Goal: Task Accomplishment & Management: Manage account settings

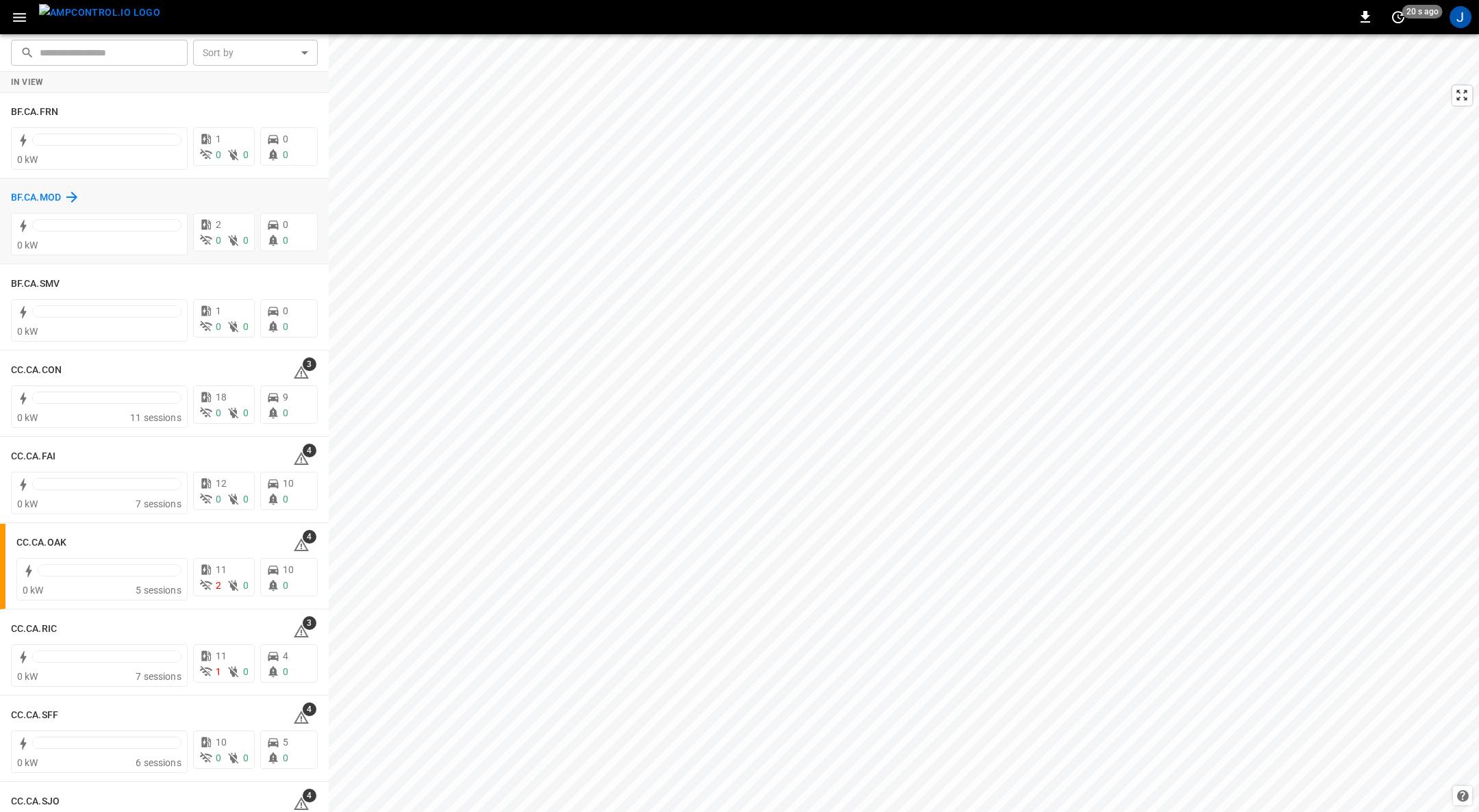
click at [49, 200] on h6 "BF.CA.MOD" at bounding box center [36, 198] width 50 height 15
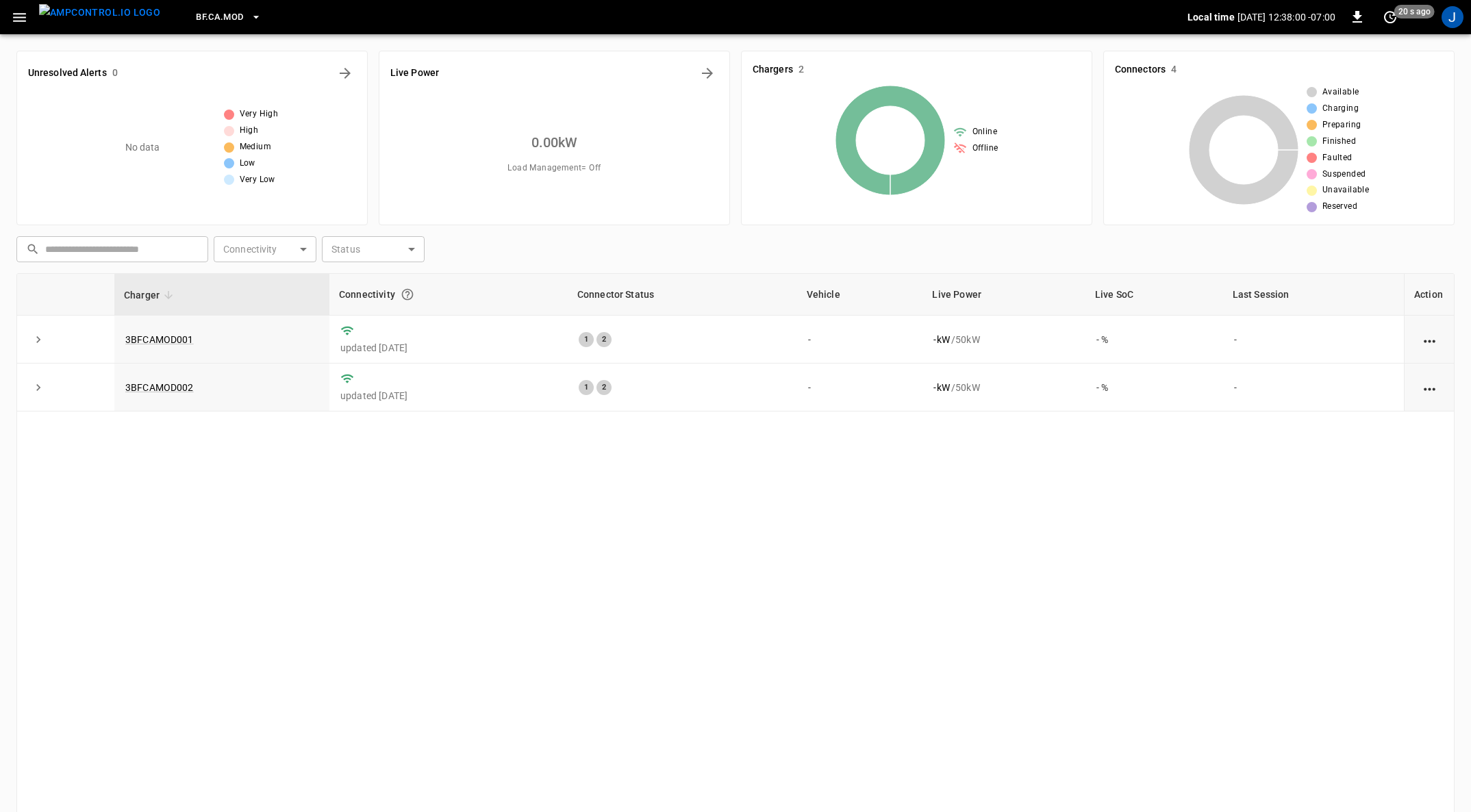
click at [21, 17] on icon "button" at bounding box center [19, 18] width 13 height 9
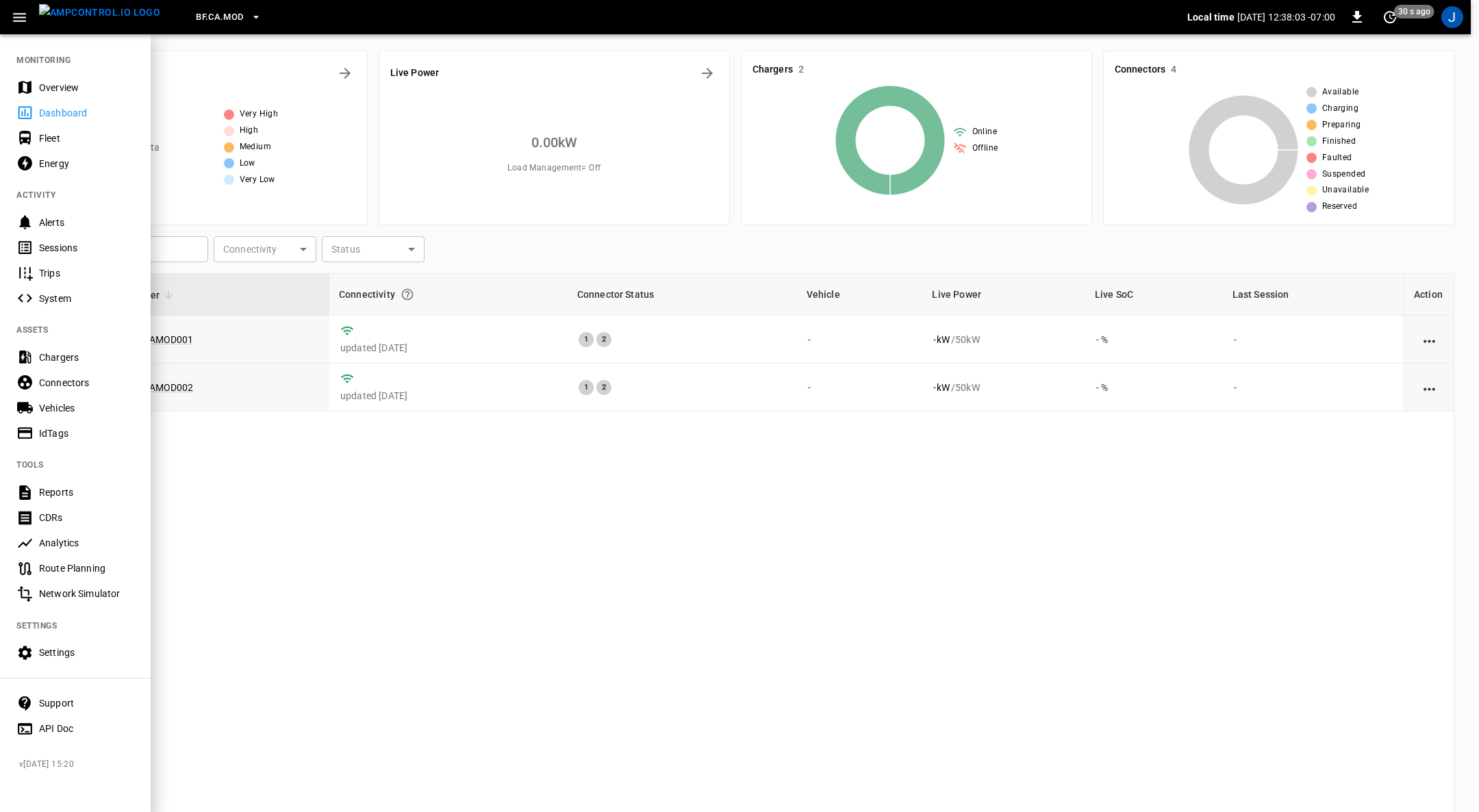
click at [74, 653] on div "Settings" at bounding box center [86, 652] width 95 height 14
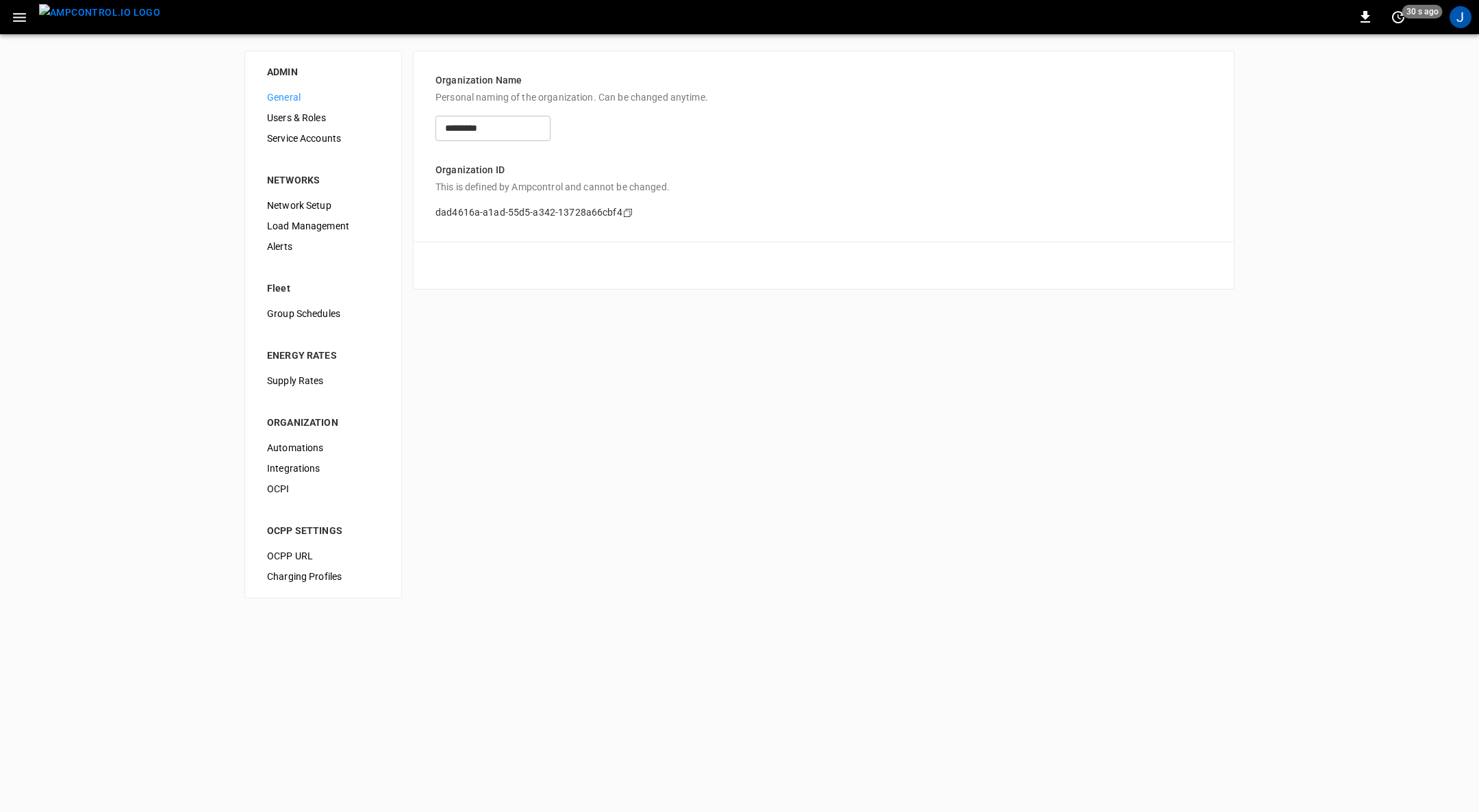
click at [295, 230] on span "Load Management" at bounding box center [324, 226] width 113 height 14
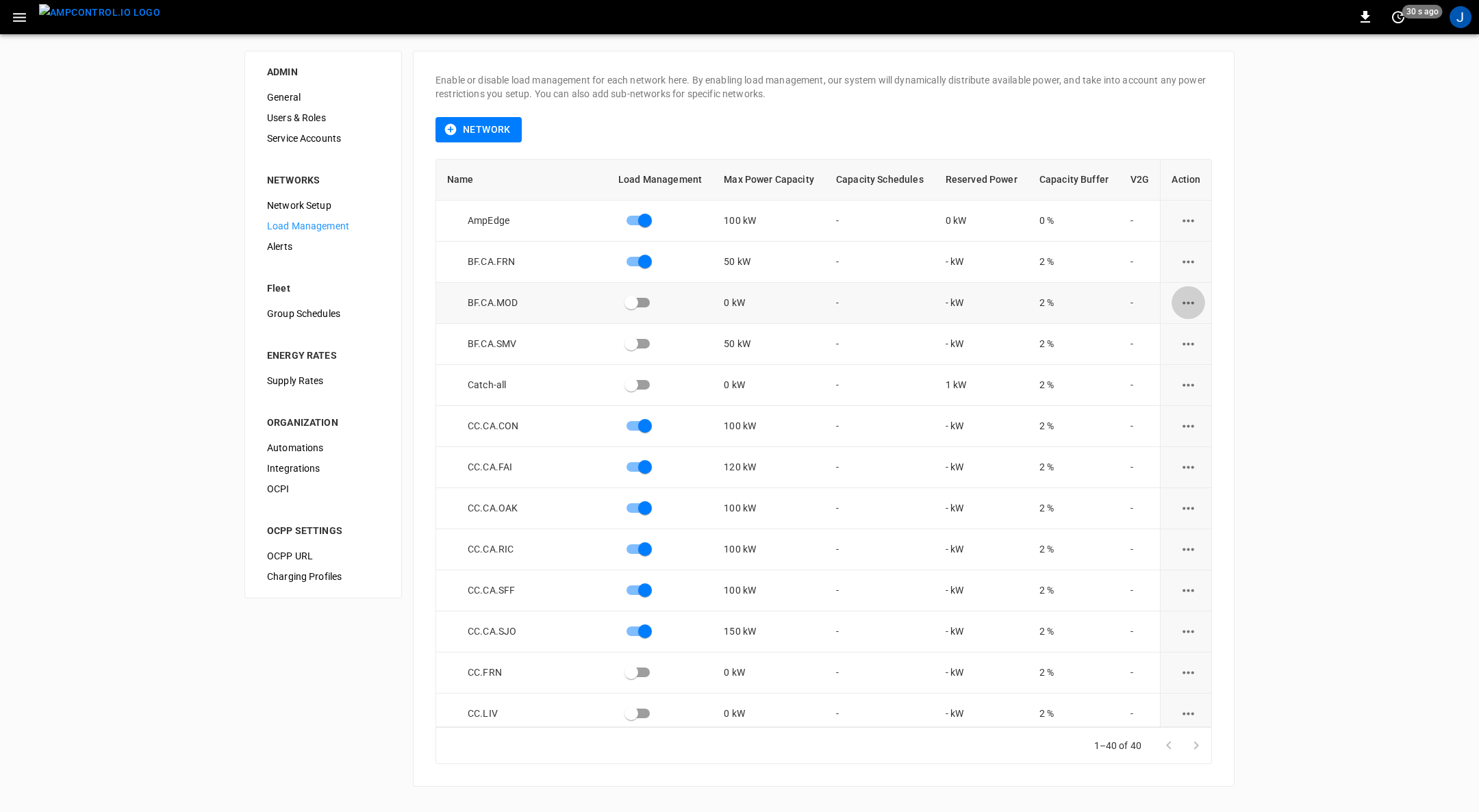
click at [1180, 298] on icon "load management options" at bounding box center [1188, 303] width 17 height 17
click at [1187, 335] on li "Edit" at bounding box center [1213, 336] width 97 height 23
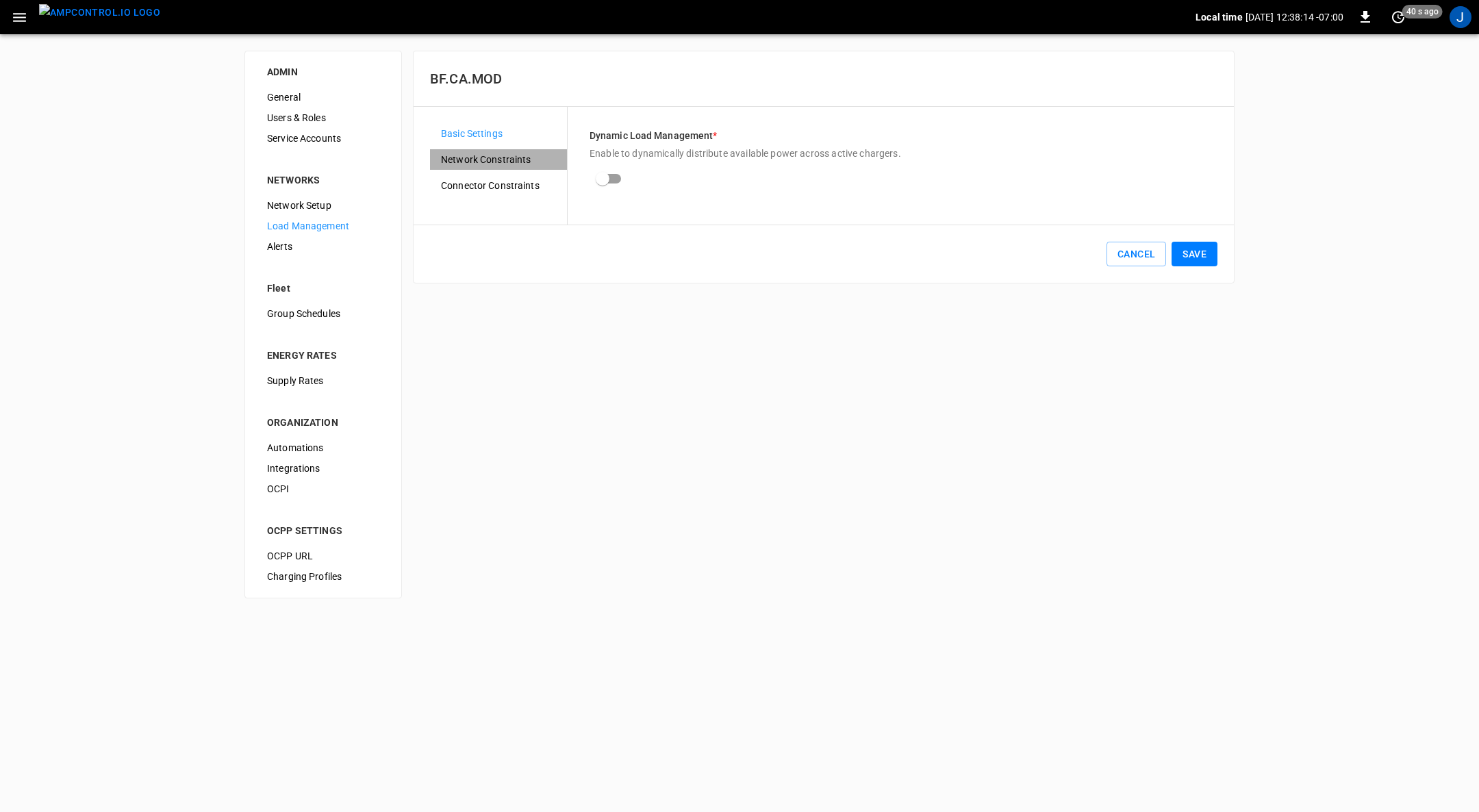
click at [487, 160] on span "Network Constraints" at bounding box center [498, 160] width 115 height 14
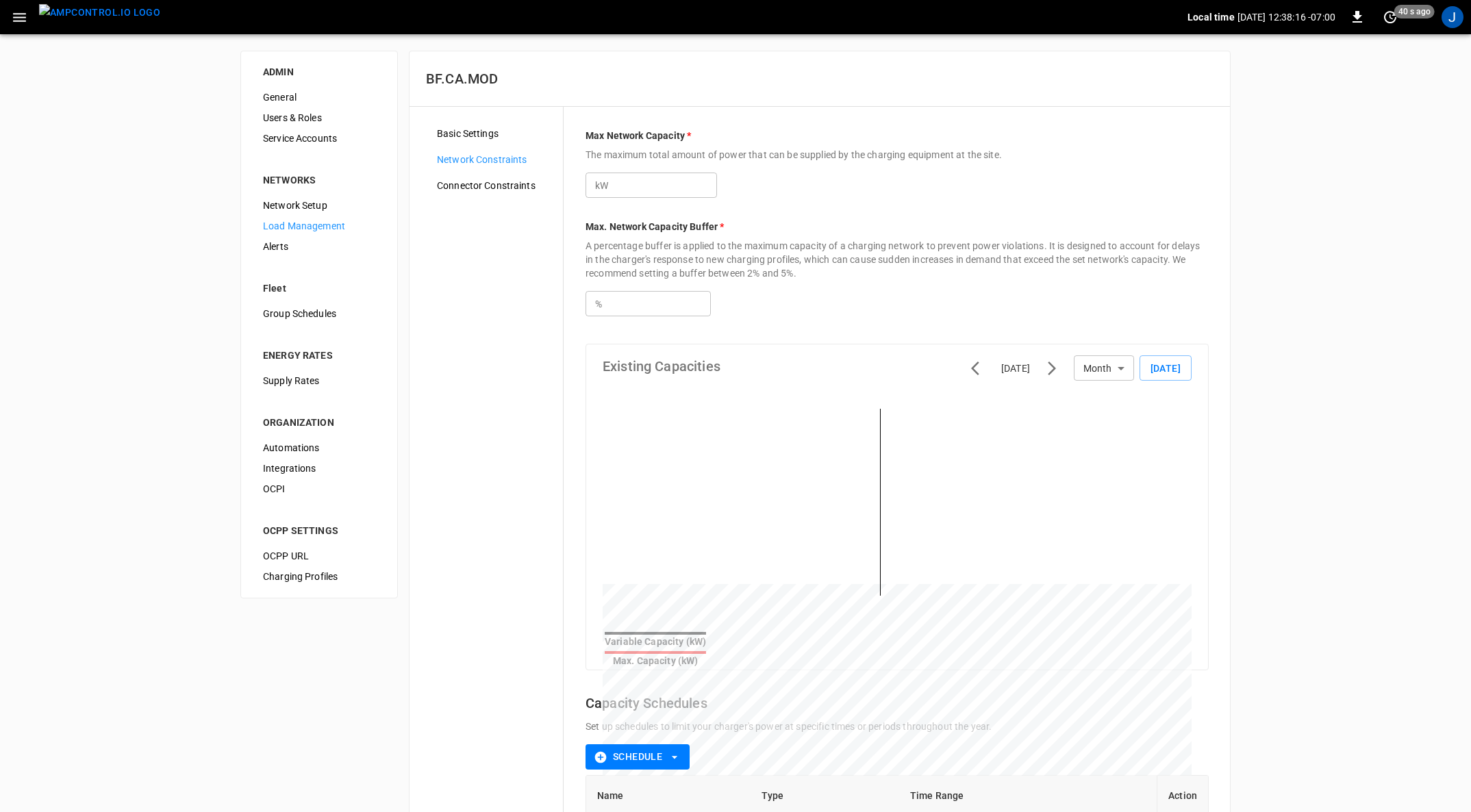
click at [630, 181] on input "*" at bounding box center [664, 185] width 106 height 25
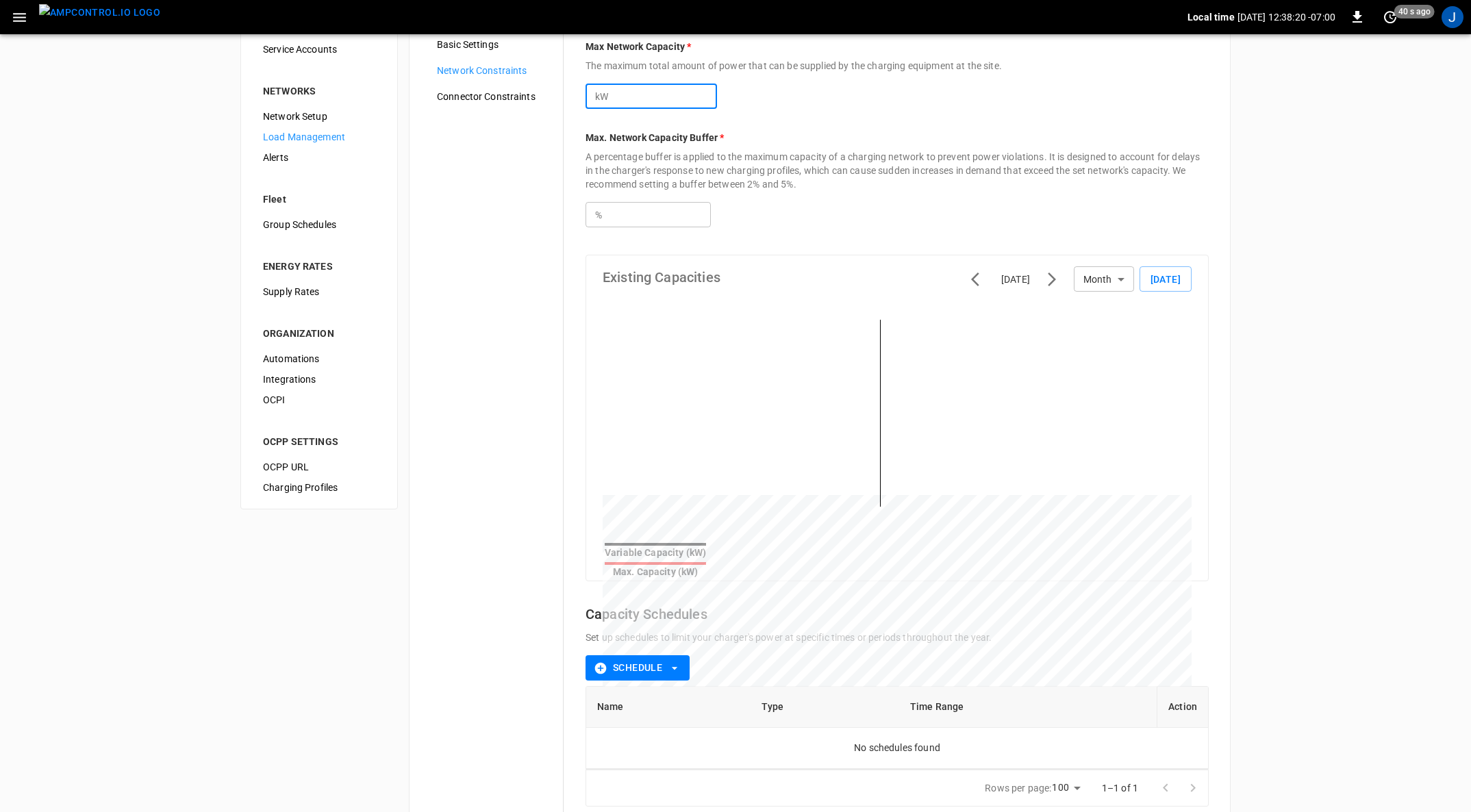
scroll to position [170, 0]
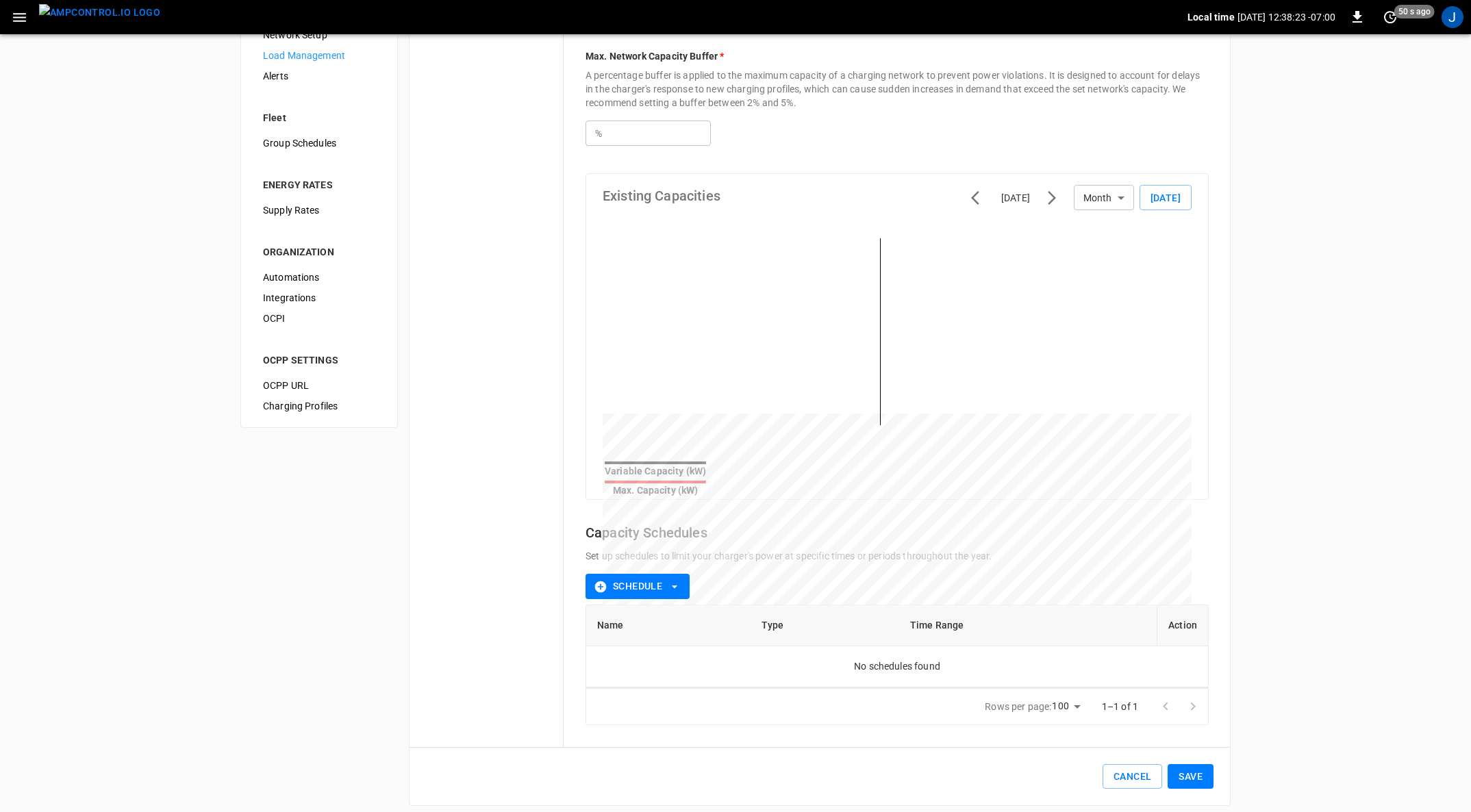
type input "***"
click at [1194, 768] on button "Save" at bounding box center [1191, 776] width 46 height 25
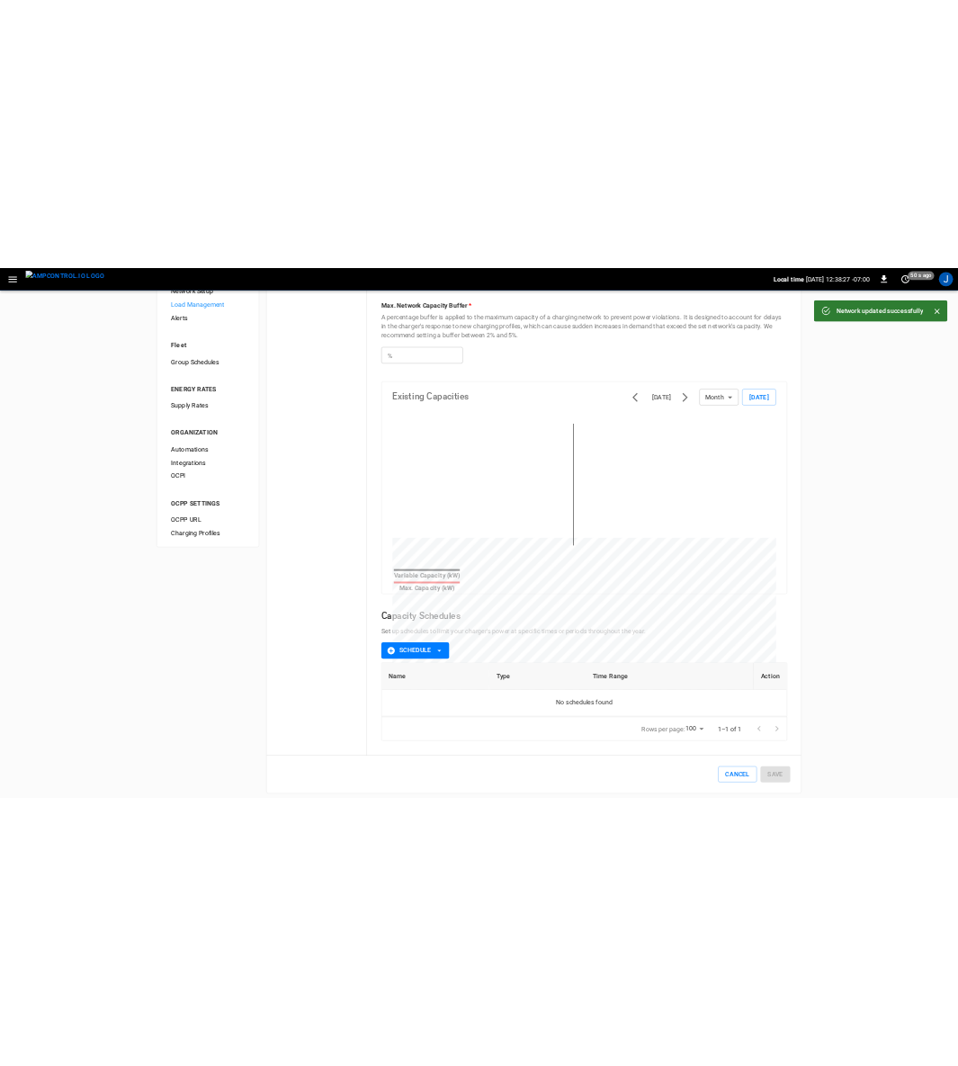
scroll to position [0, 0]
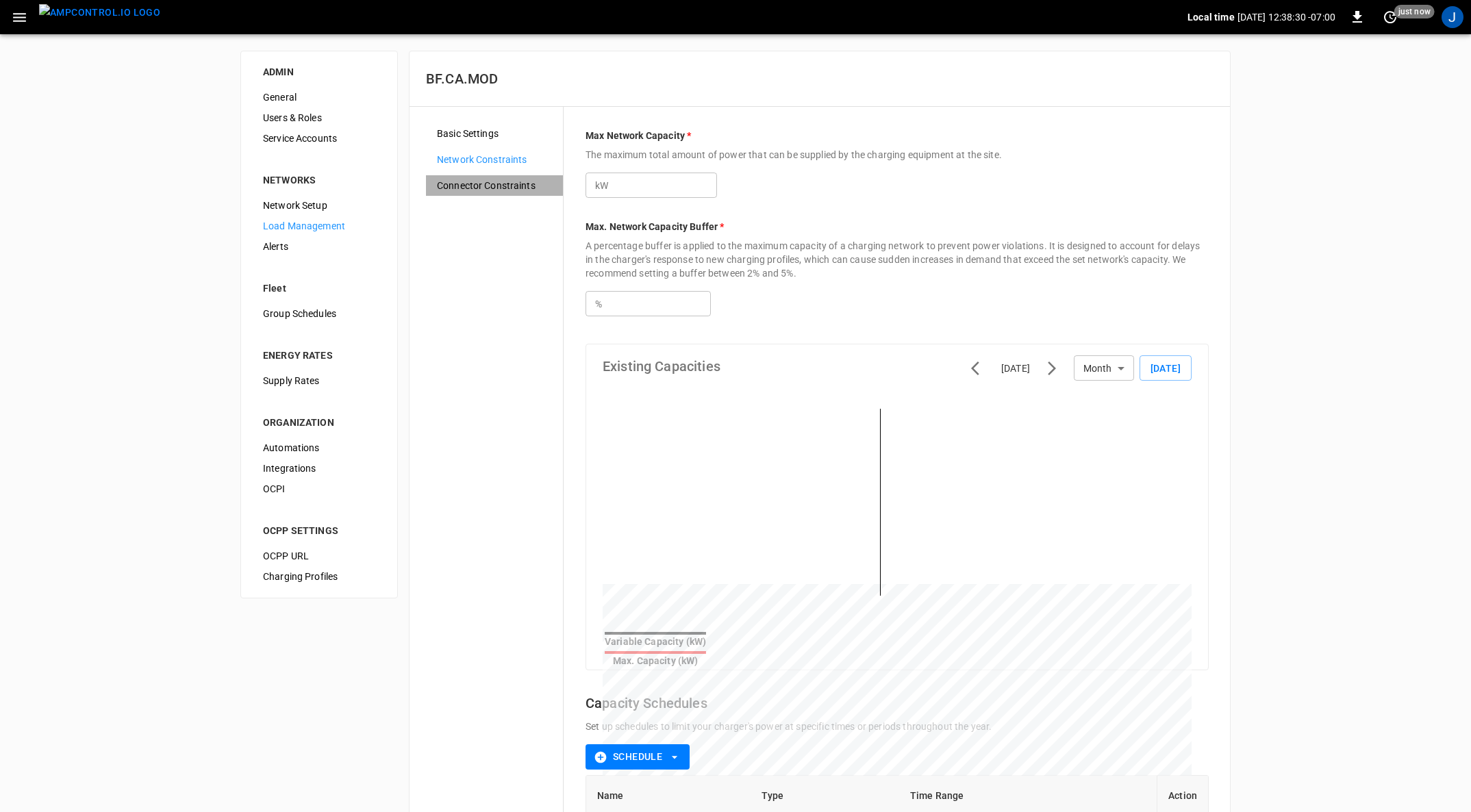
click at [494, 187] on span "Connector Constraints" at bounding box center [494, 186] width 115 height 14
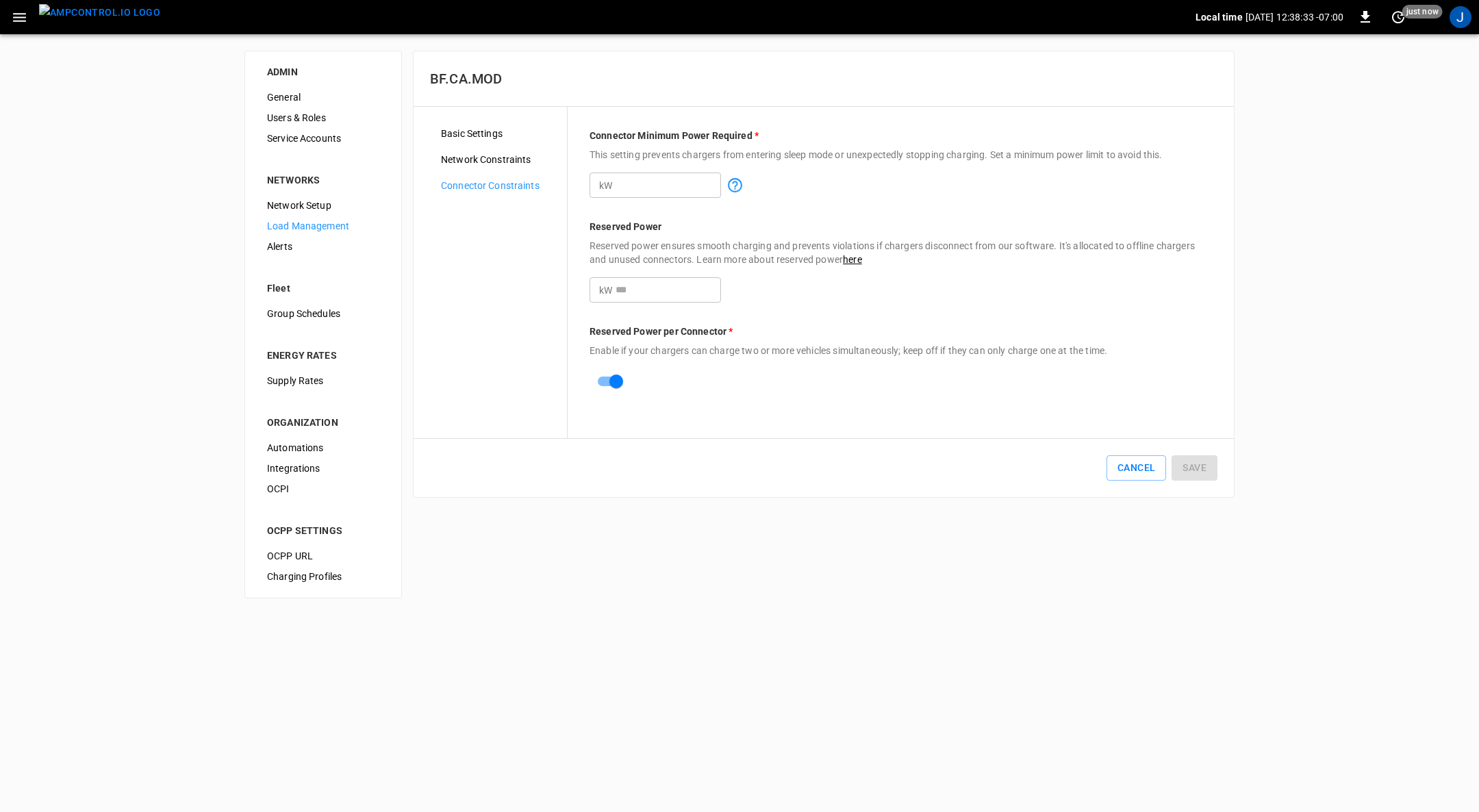
click at [676, 289] on input "number" at bounding box center [668, 289] width 106 height 25
click at [735, 610] on div "ADMIN General Users & Roles Service Accounts NETWORKS Network Setup Load Manage…" at bounding box center [739, 324] width 1479 height 581
click at [514, 153] on span "Network Constraints" at bounding box center [498, 160] width 115 height 14
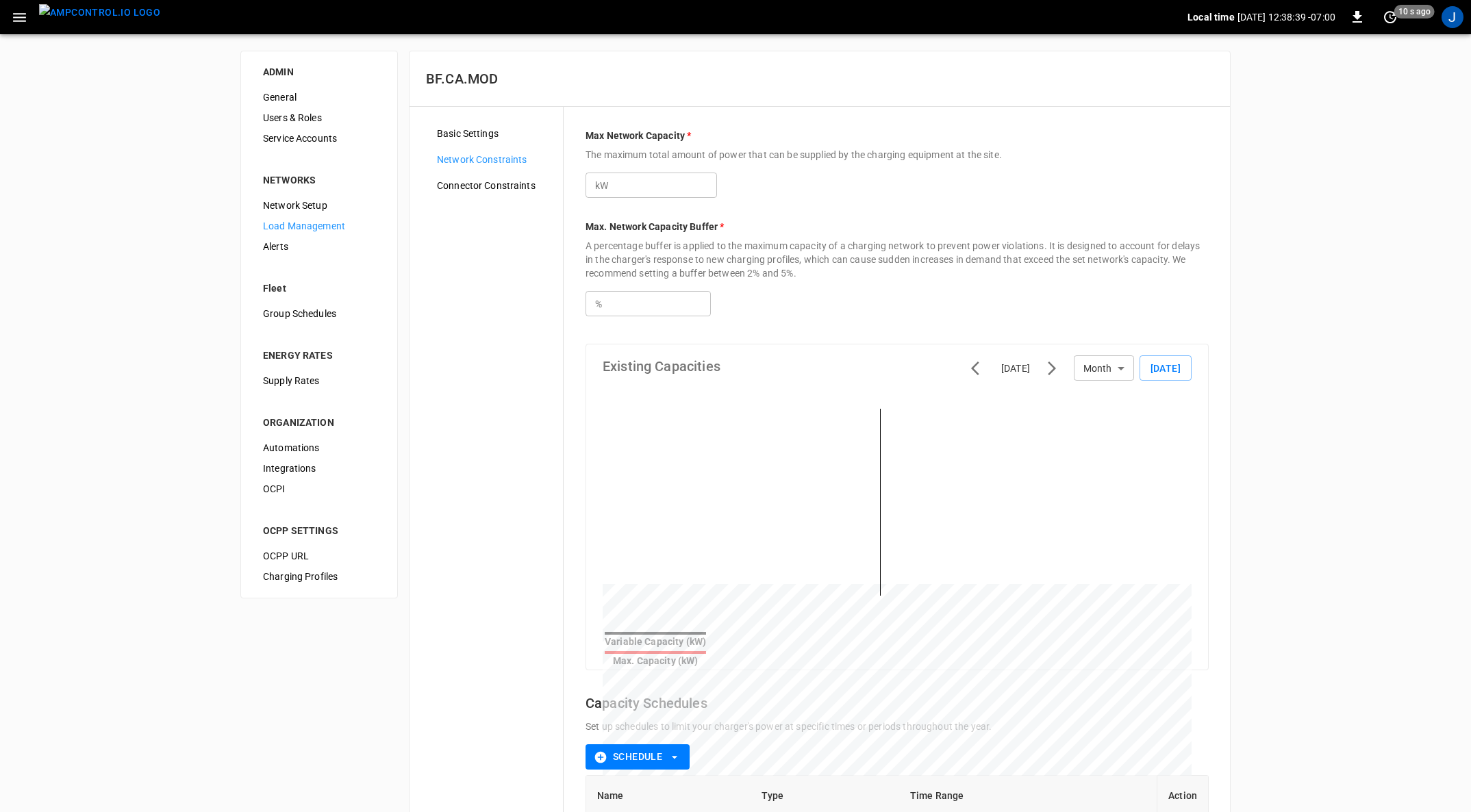
click at [83, 14] on img "menu" at bounding box center [99, 12] width 121 height 17
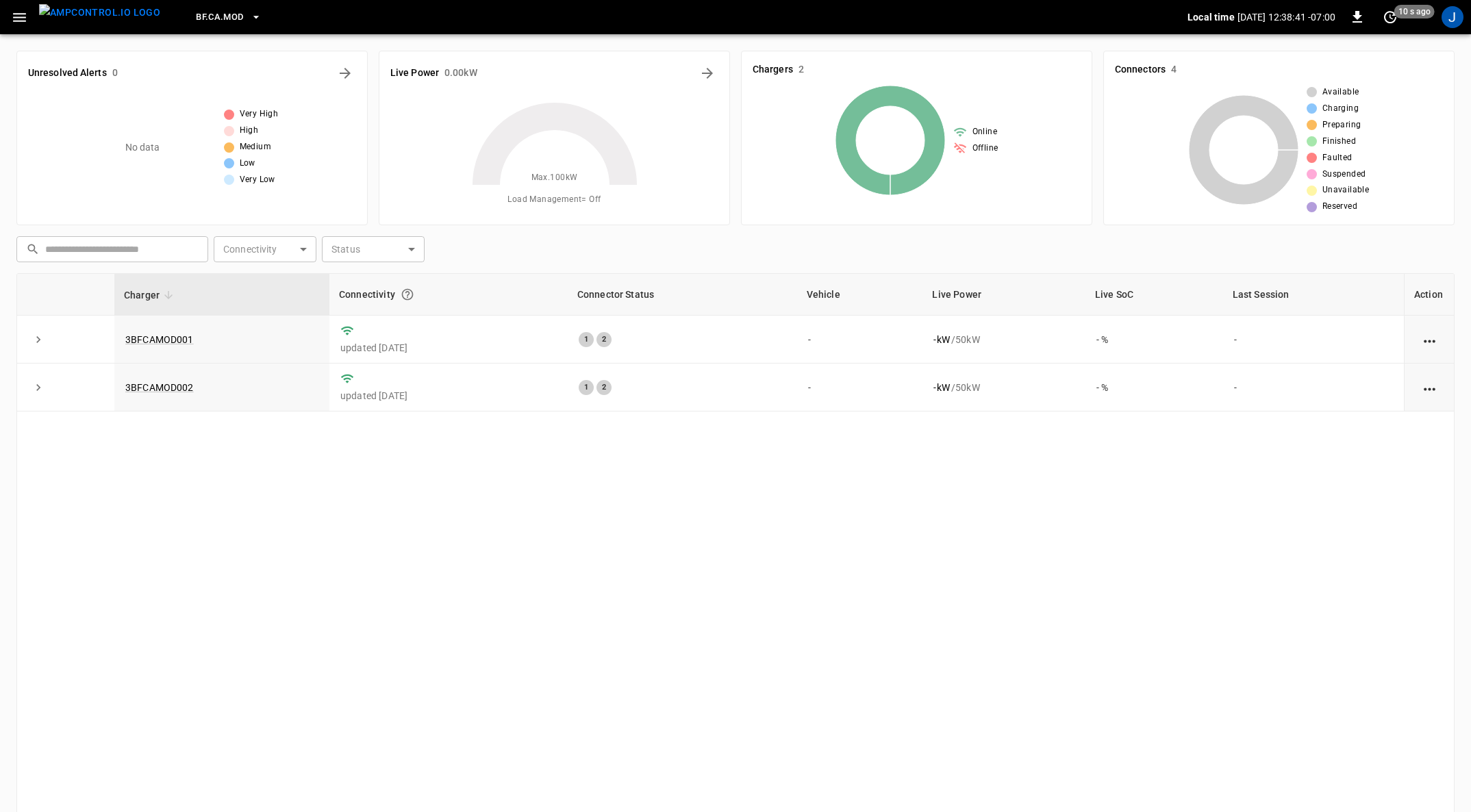
click at [17, 10] on icon "button" at bounding box center [19, 18] width 17 height 17
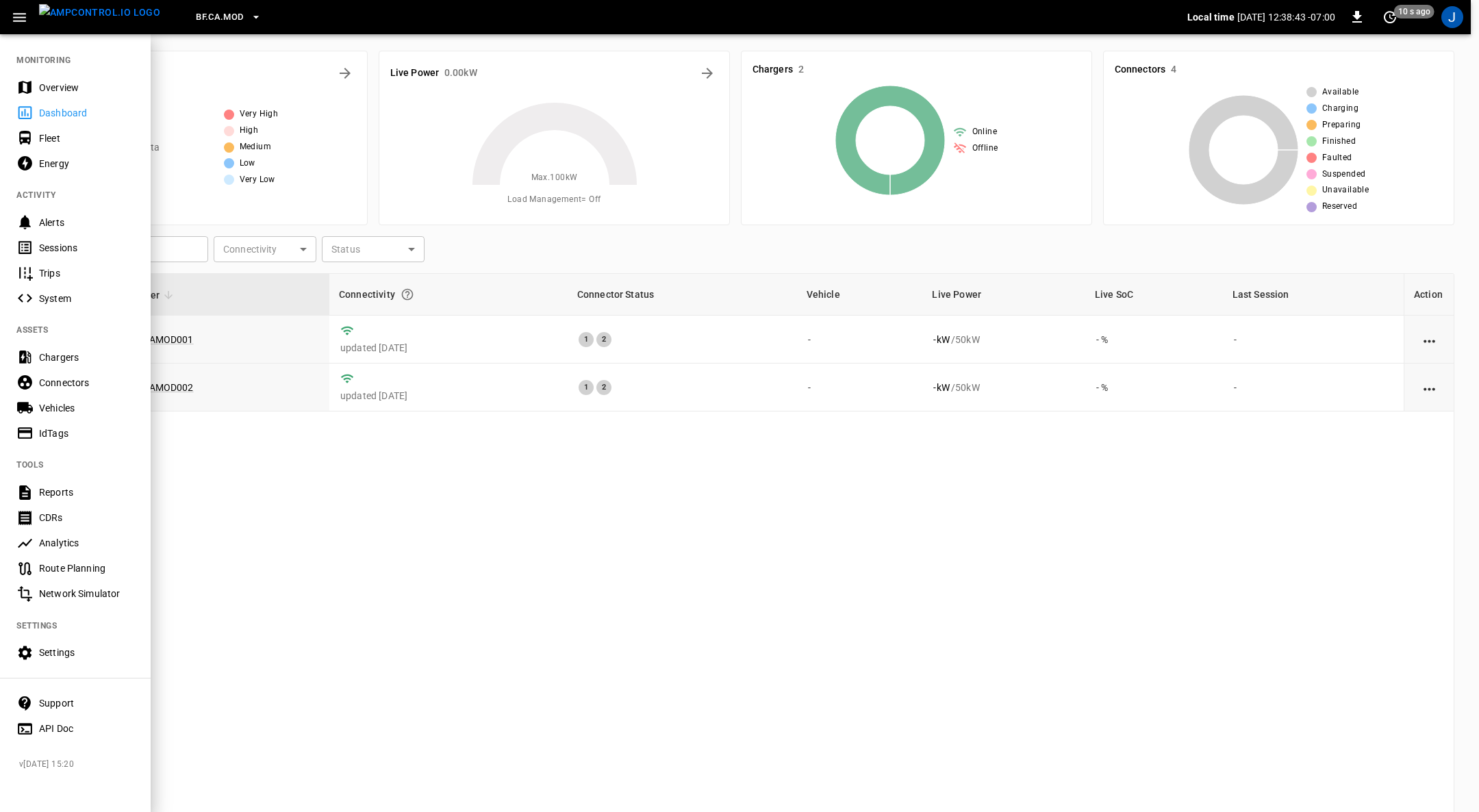
click at [65, 358] on div "Chargers" at bounding box center [86, 358] width 95 height 14
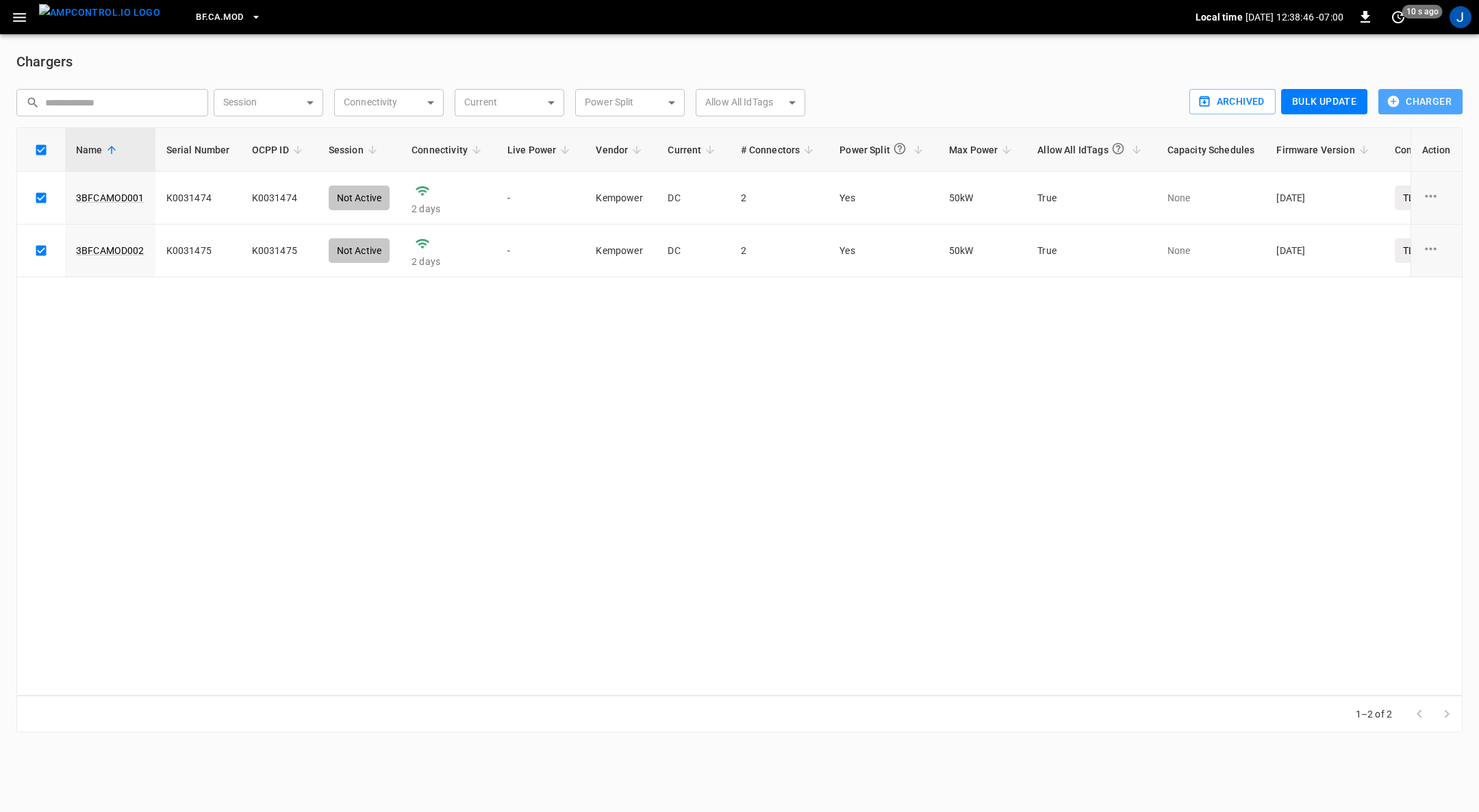
click at [1433, 97] on button "Charger" at bounding box center [1420, 101] width 84 height 25
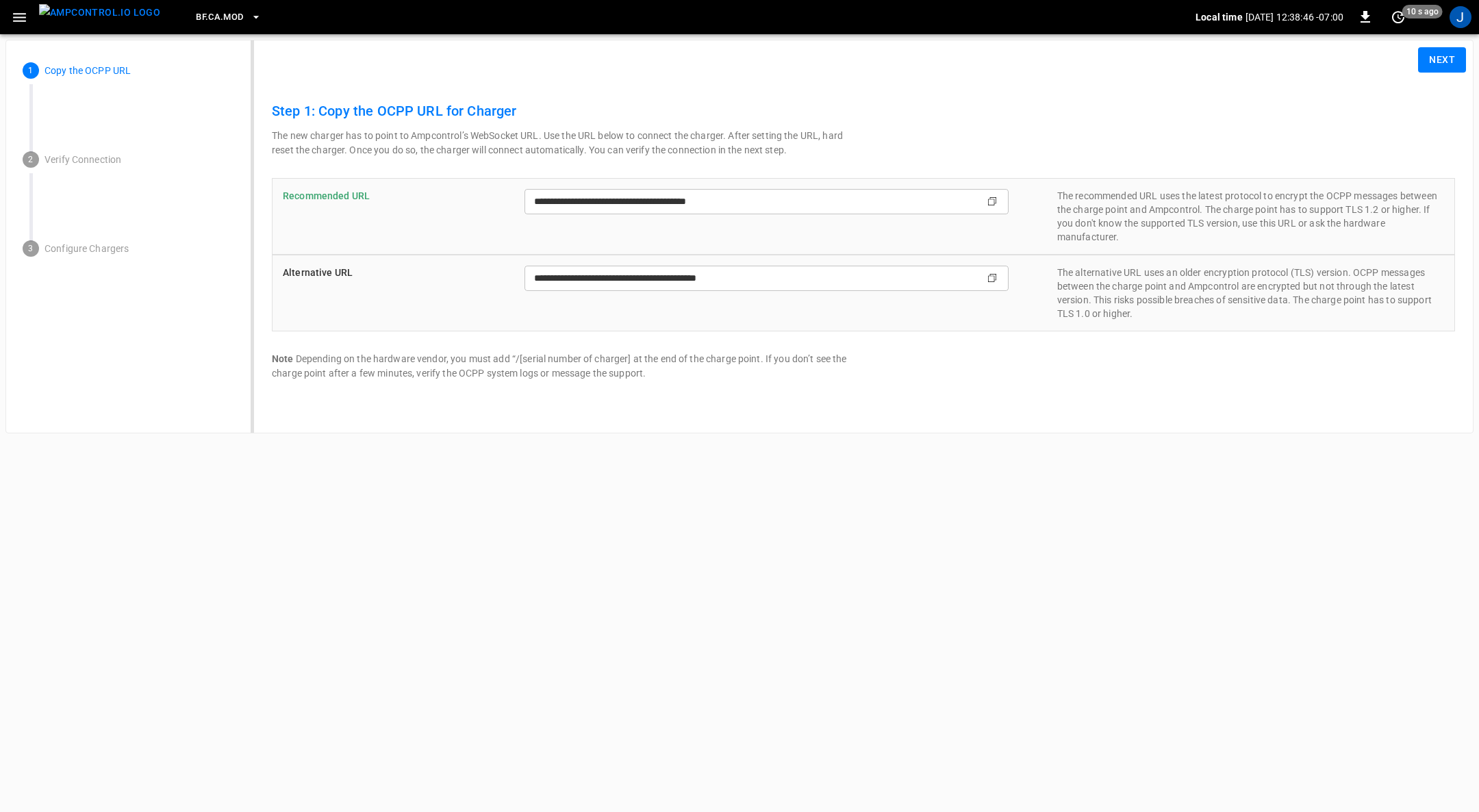
type input "**********"
click at [1435, 51] on button "Next" at bounding box center [1442, 59] width 48 height 25
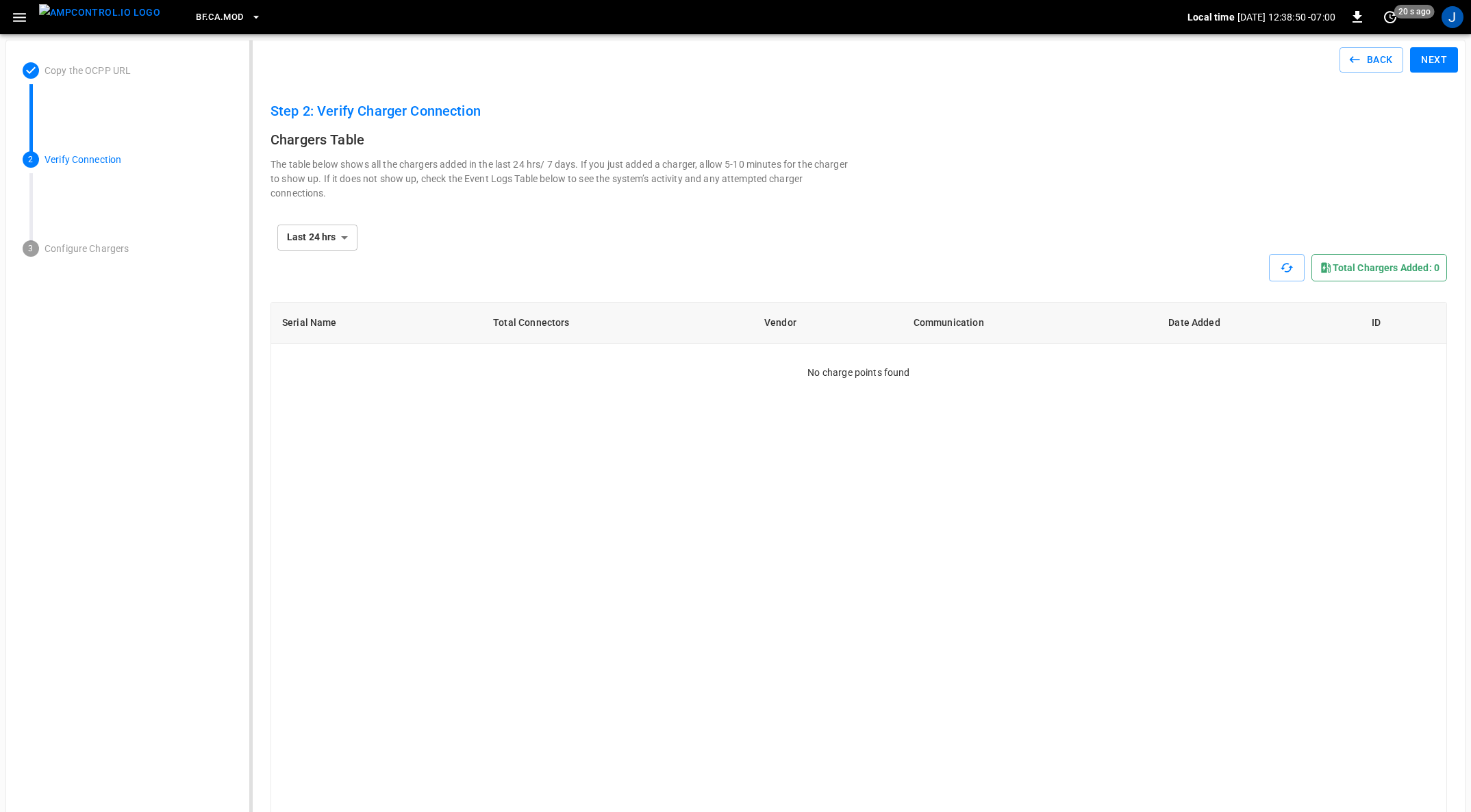
click at [1444, 58] on button "Next" at bounding box center [1434, 59] width 48 height 25
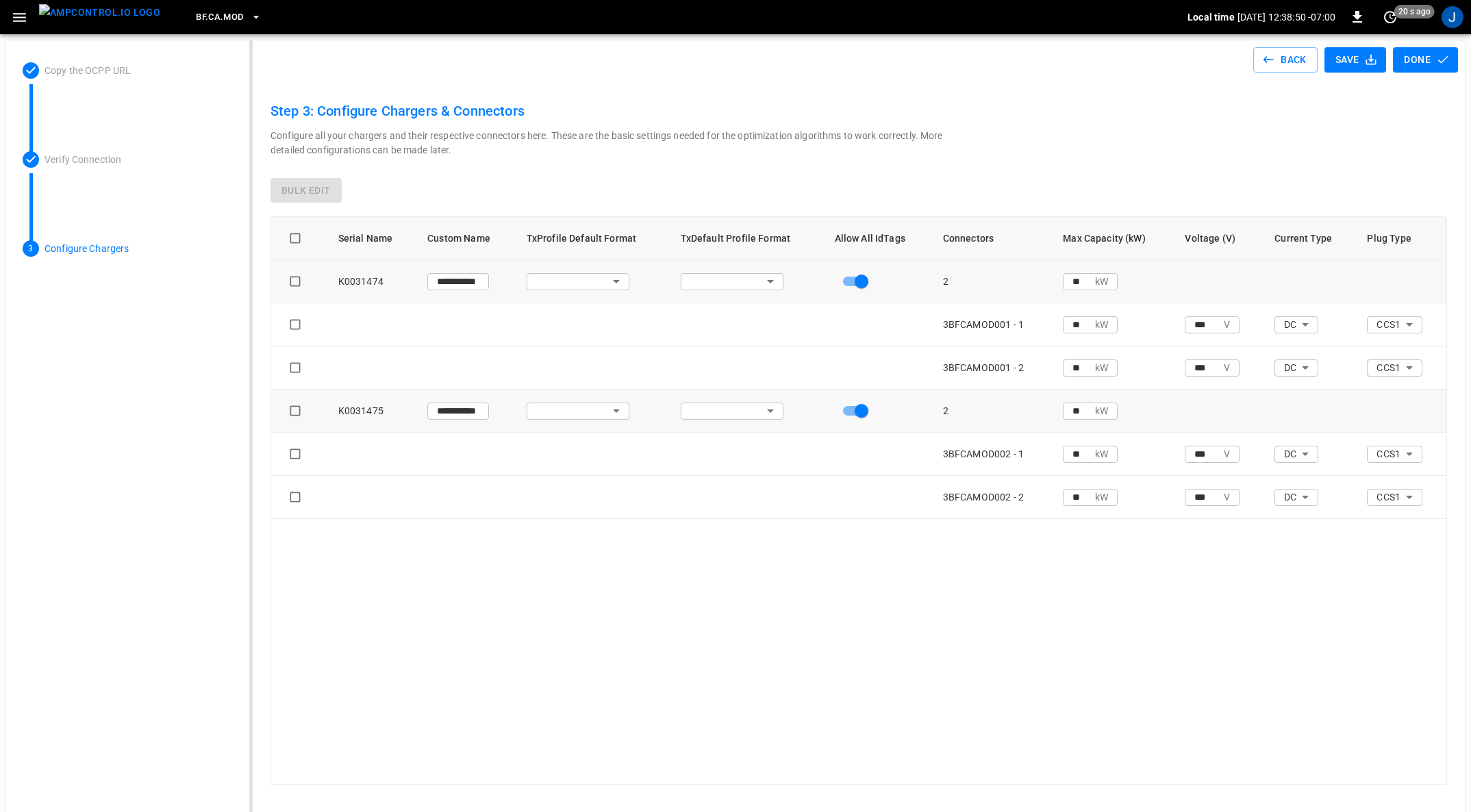
type input "**********"
click at [1081, 322] on input "**" at bounding box center [1079, 323] width 32 height 25
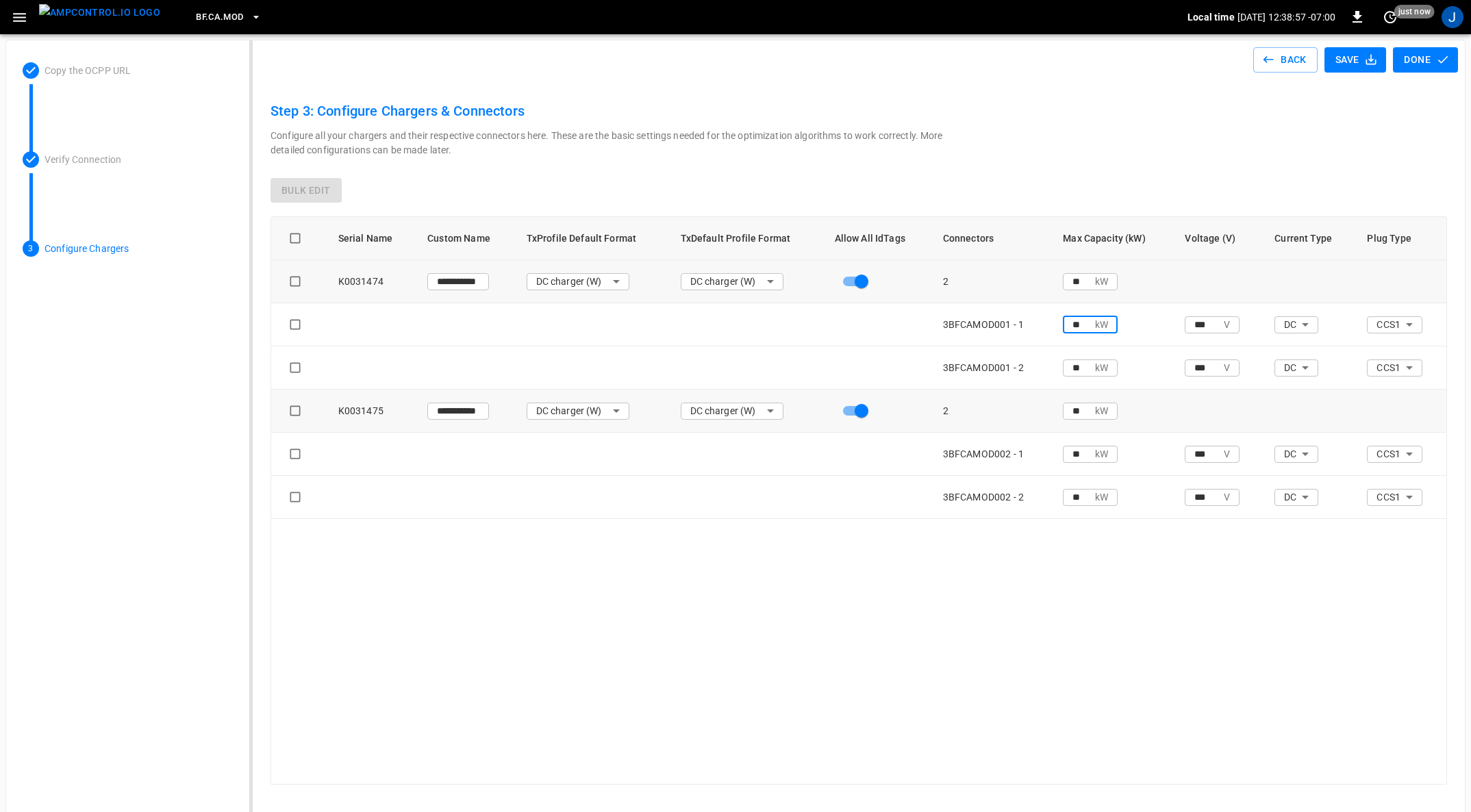
type input "*"
type input "**"
click at [1085, 364] on input "**" at bounding box center [1079, 367] width 32 height 25
type input "*"
type input "**"
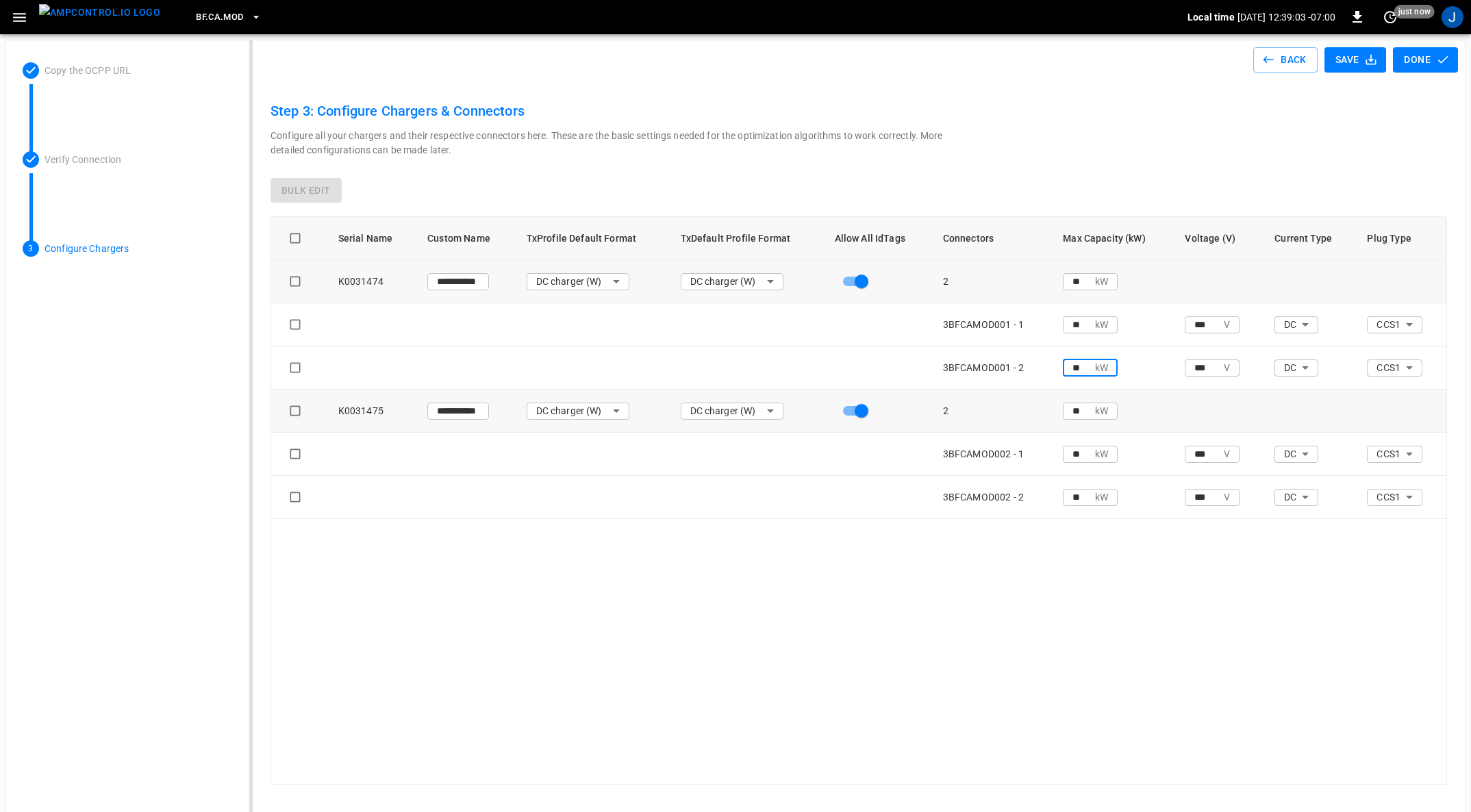
click at [1083, 453] on input "**" at bounding box center [1079, 453] width 32 height 25
type input "*"
type input "**"
click at [1084, 492] on input "**" at bounding box center [1079, 496] width 32 height 25
type input "*"
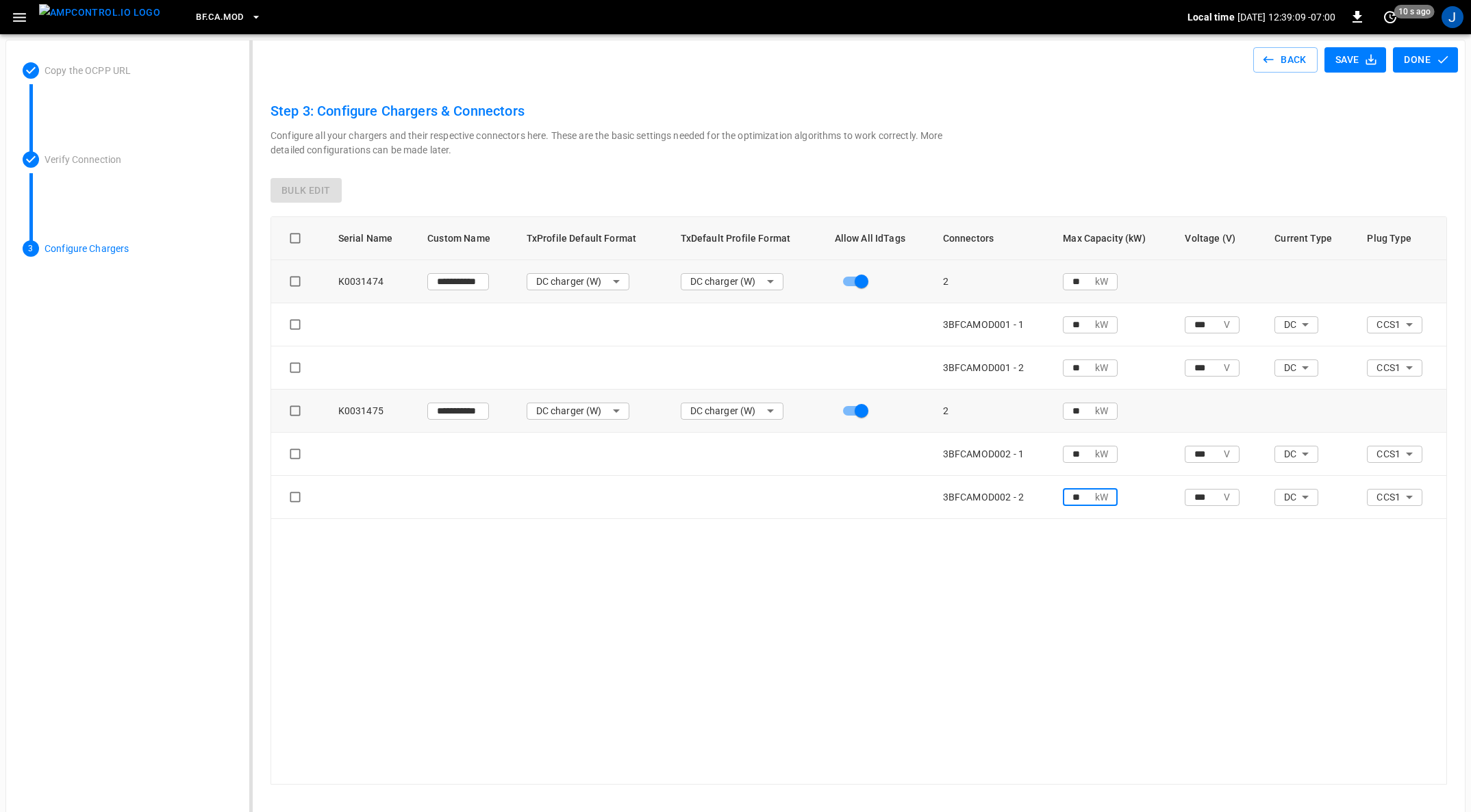
type input "**"
click at [1413, 60] on button "Done" at bounding box center [1425, 59] width 65 height 25
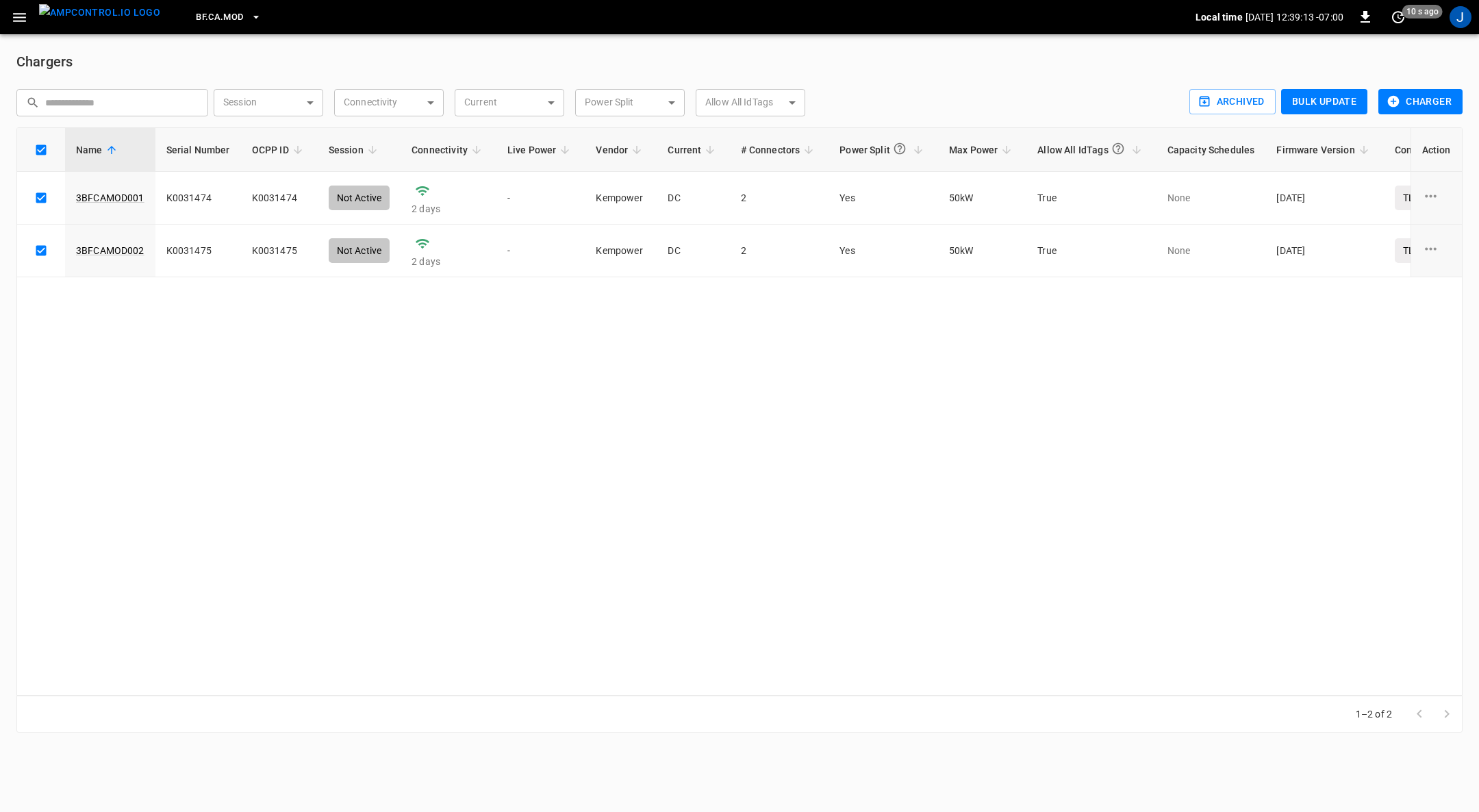
click at [1433, 103] on button "Charger" at bounding box center [1420, 101] width 84 height 25
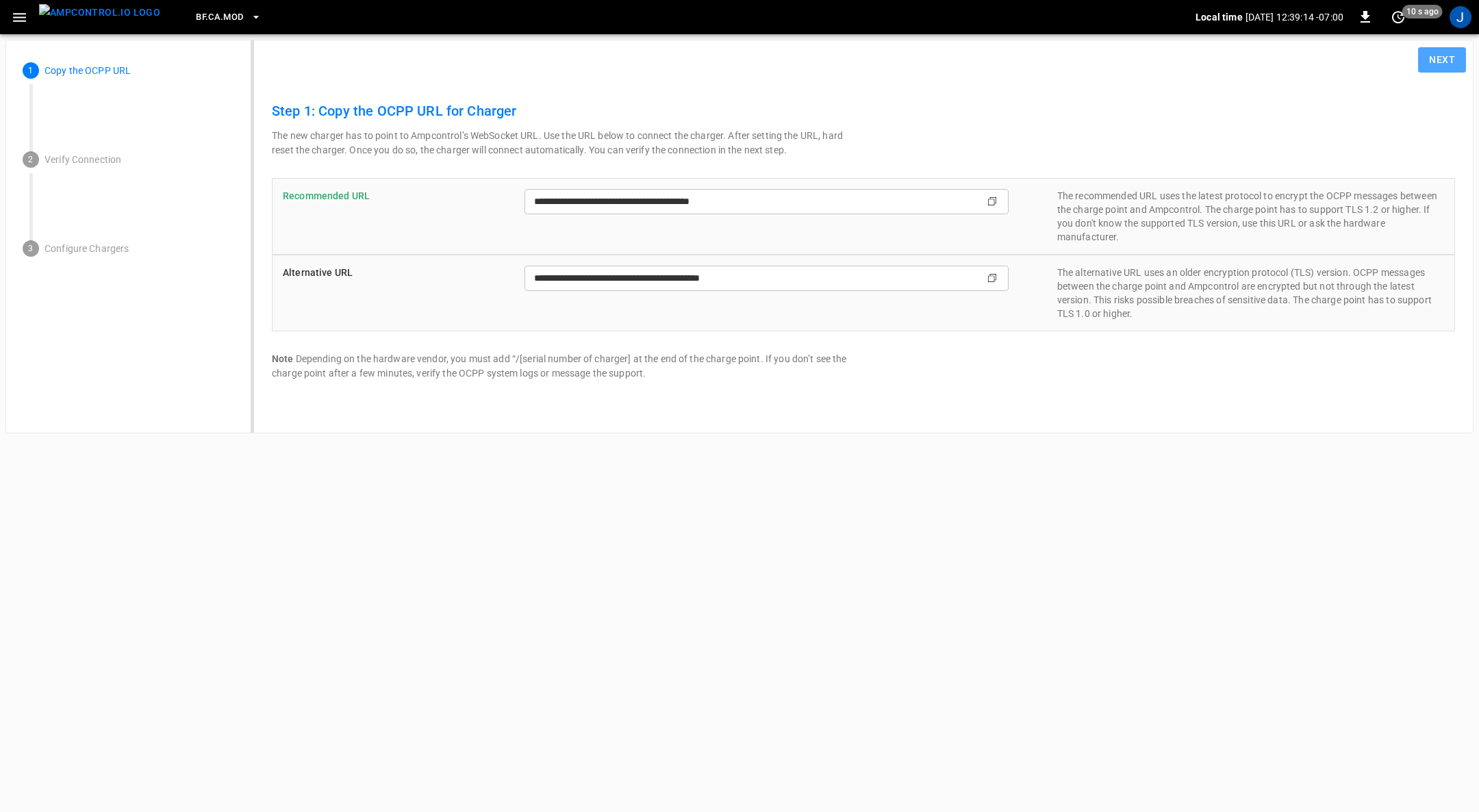
click at [1443, 56] on button "Next" at bounding box center [1442, 59] width 48 height 25
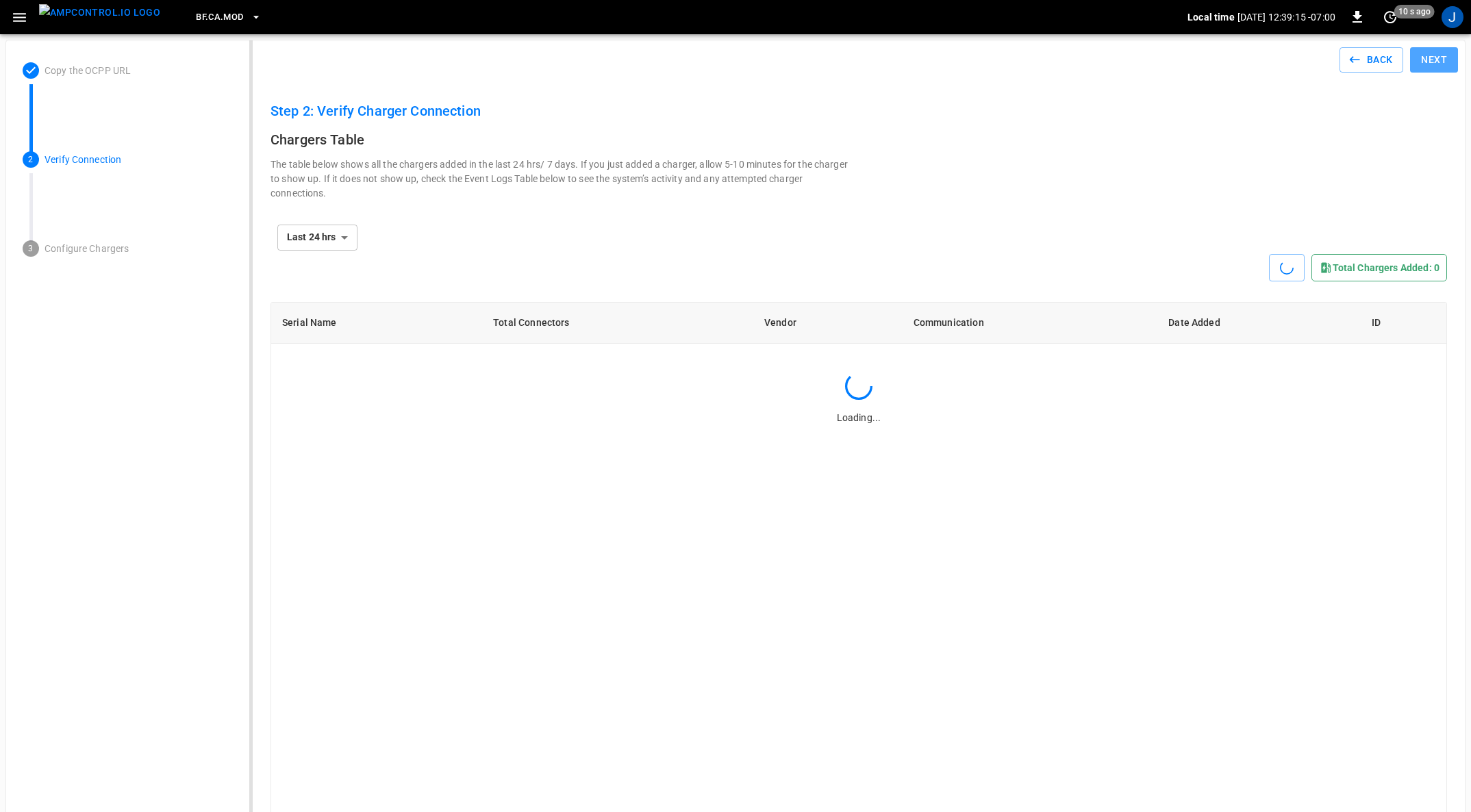
click at [1444, 56] on button "Next" at bounding box center [1434, 59] width 48 height 25
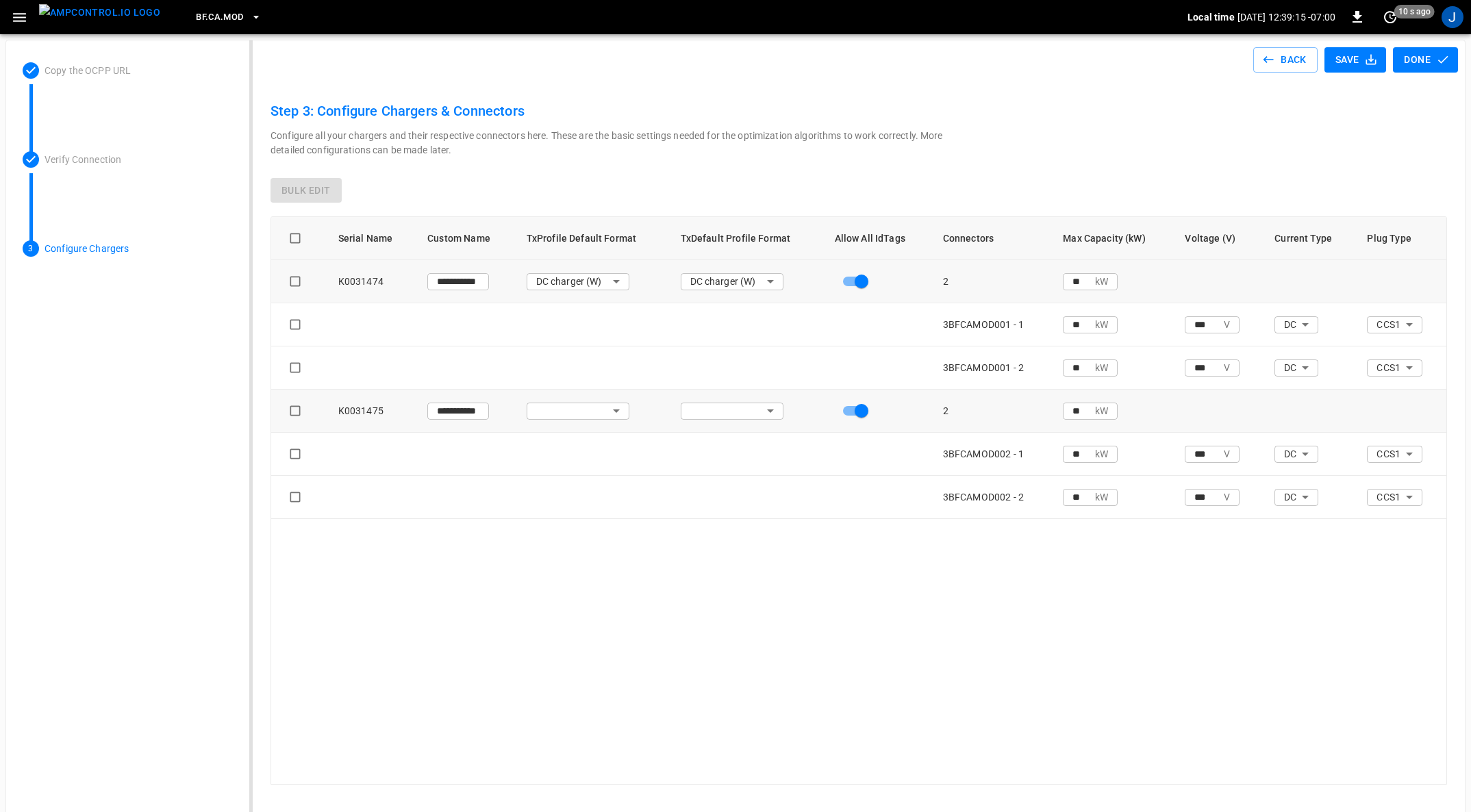
type input "**********"
click at [85, 14] on img "menu" at bounding box center [99, 12] width 121 height 17
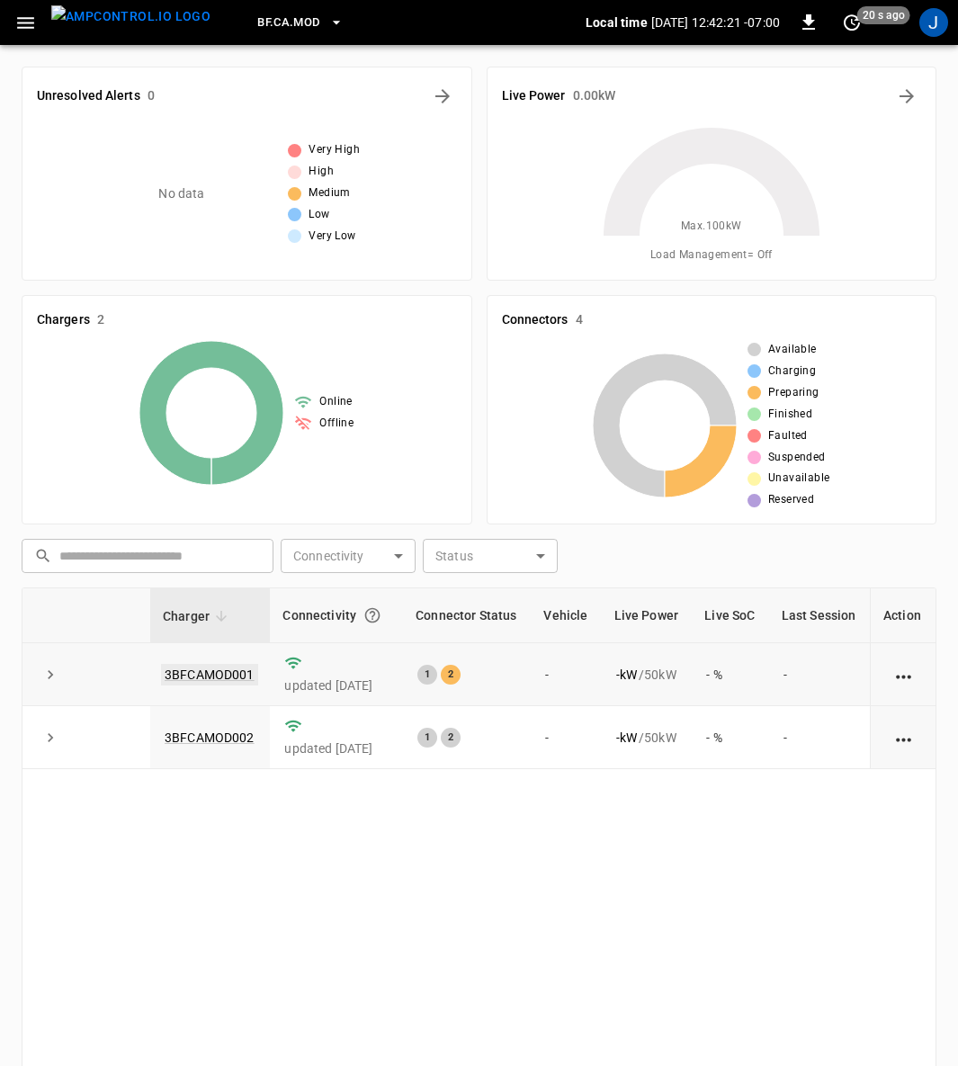
click at [228, 675] on link "3BFCAMOD001" at bounding box center [209, 675] width 97 height 22
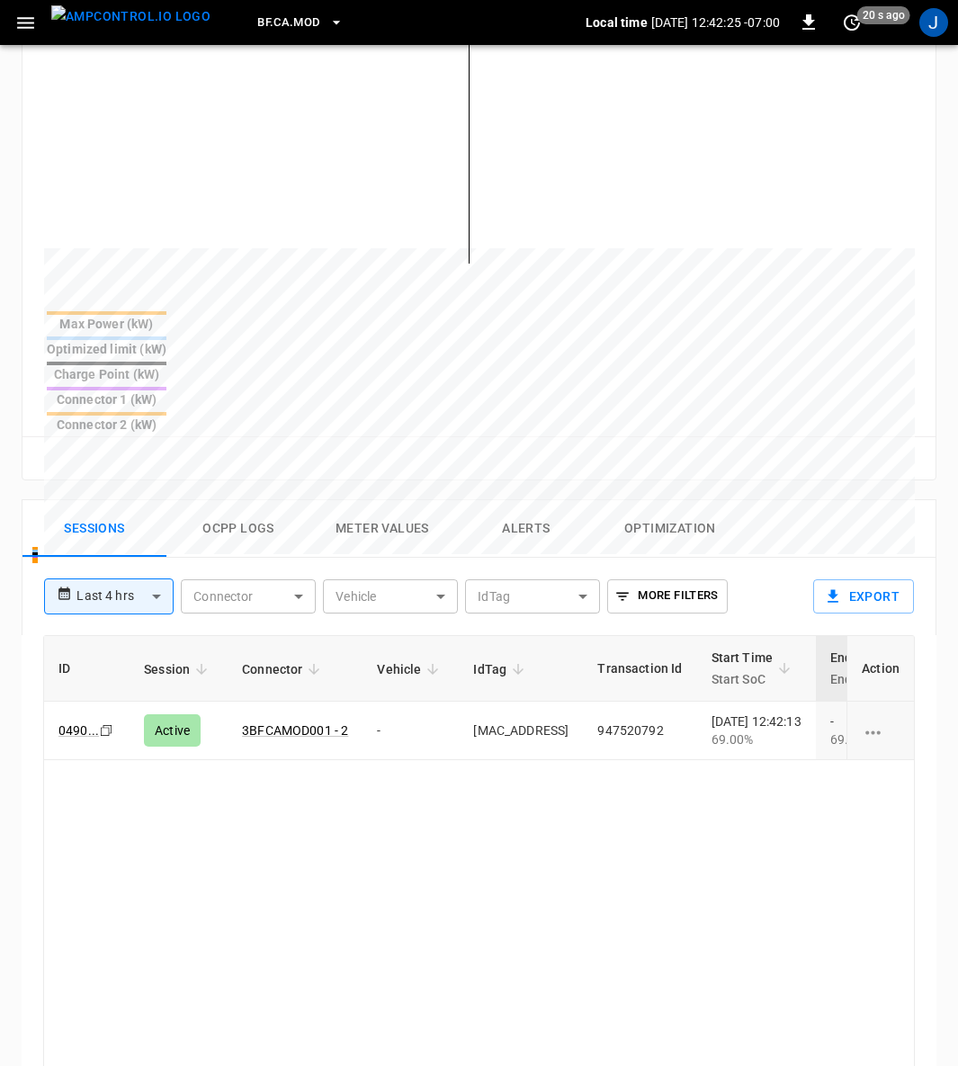
scroll to position [675, 0]
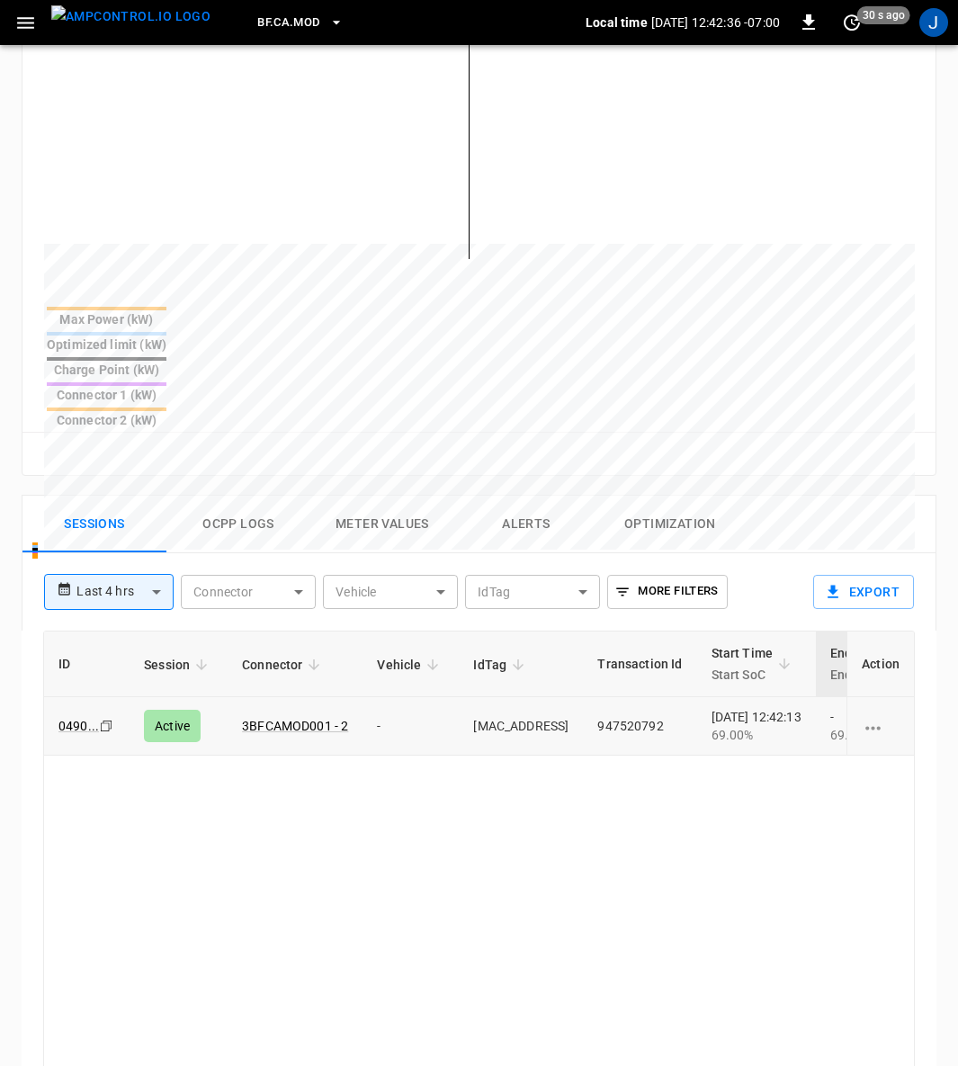
drag, startPoint x: 472, startPoint y: 631, endPoint x: 577, endPoint y: 643, distance: 106.0
click at [577, 697] on td "0C:73:EB:A5:46:DF" at bounding box center [521, 726] width 124 height 58
copy td "0C:73:EB:A5:46:DF"
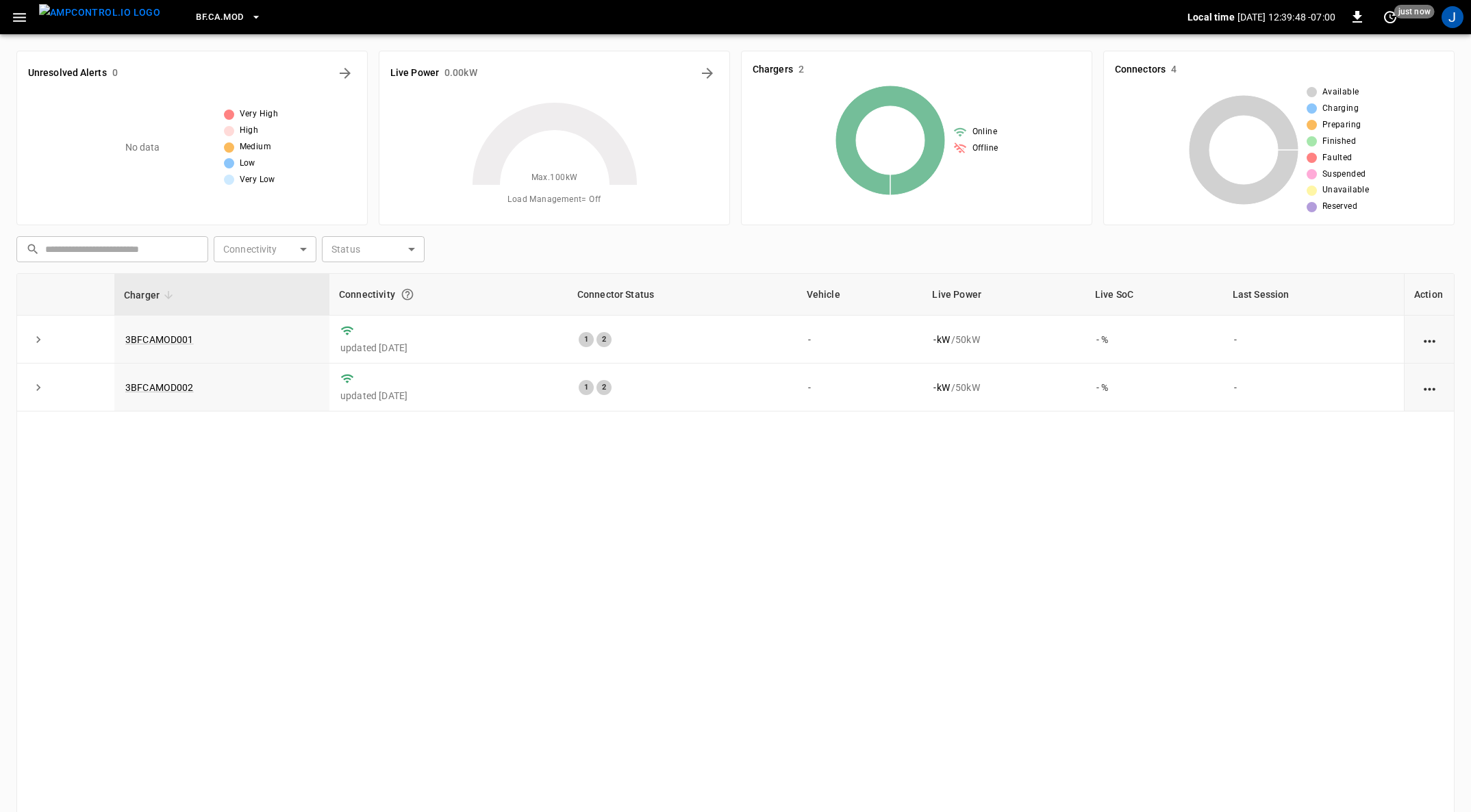
click at [249, 21] on icon "button" at bounding box center [256, 17] width 14 height 14
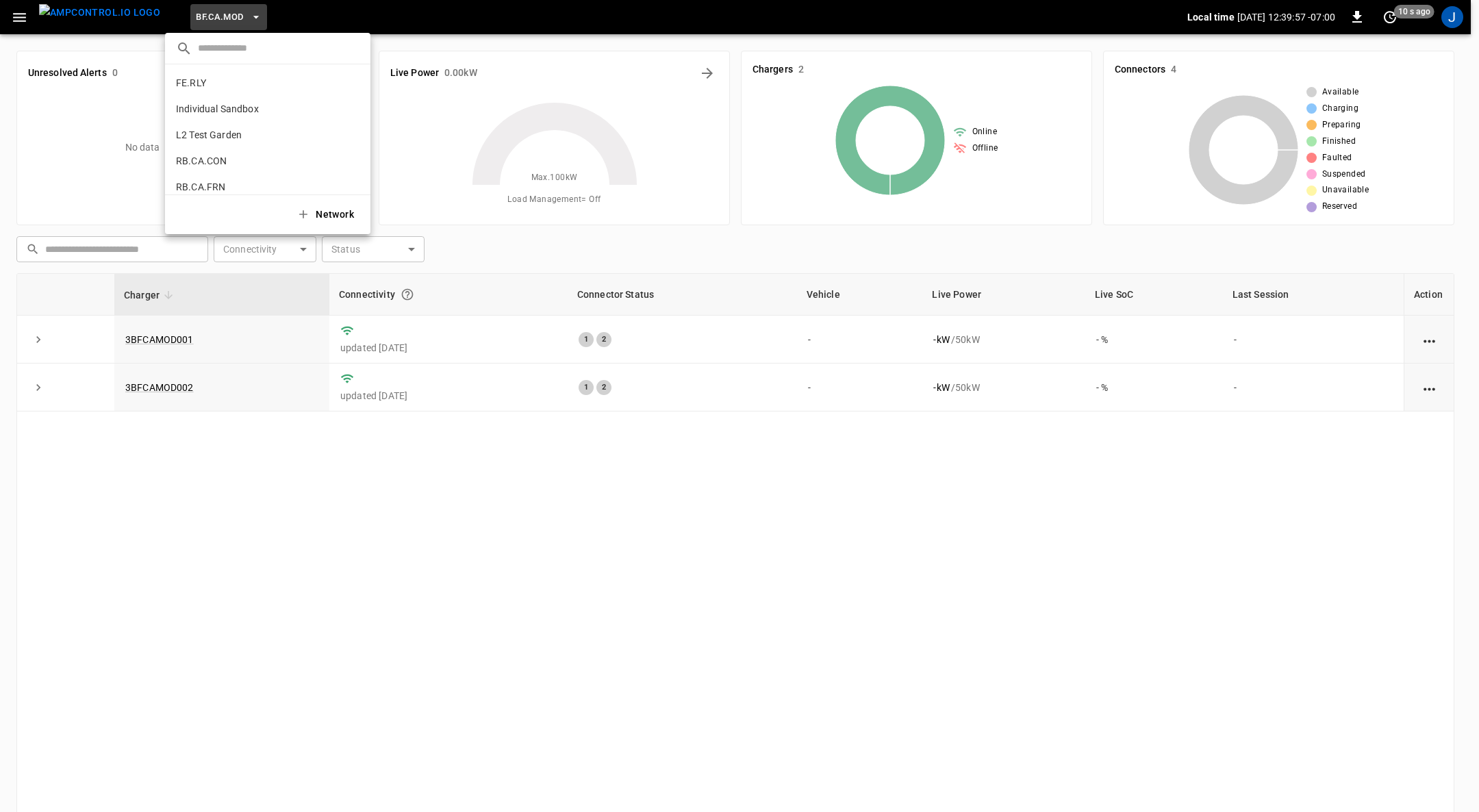
scroll to position [664, 0]
click at [216, 144] on p "RB.CA.FRN" at bounding box center [244, 148] width 135 height 14
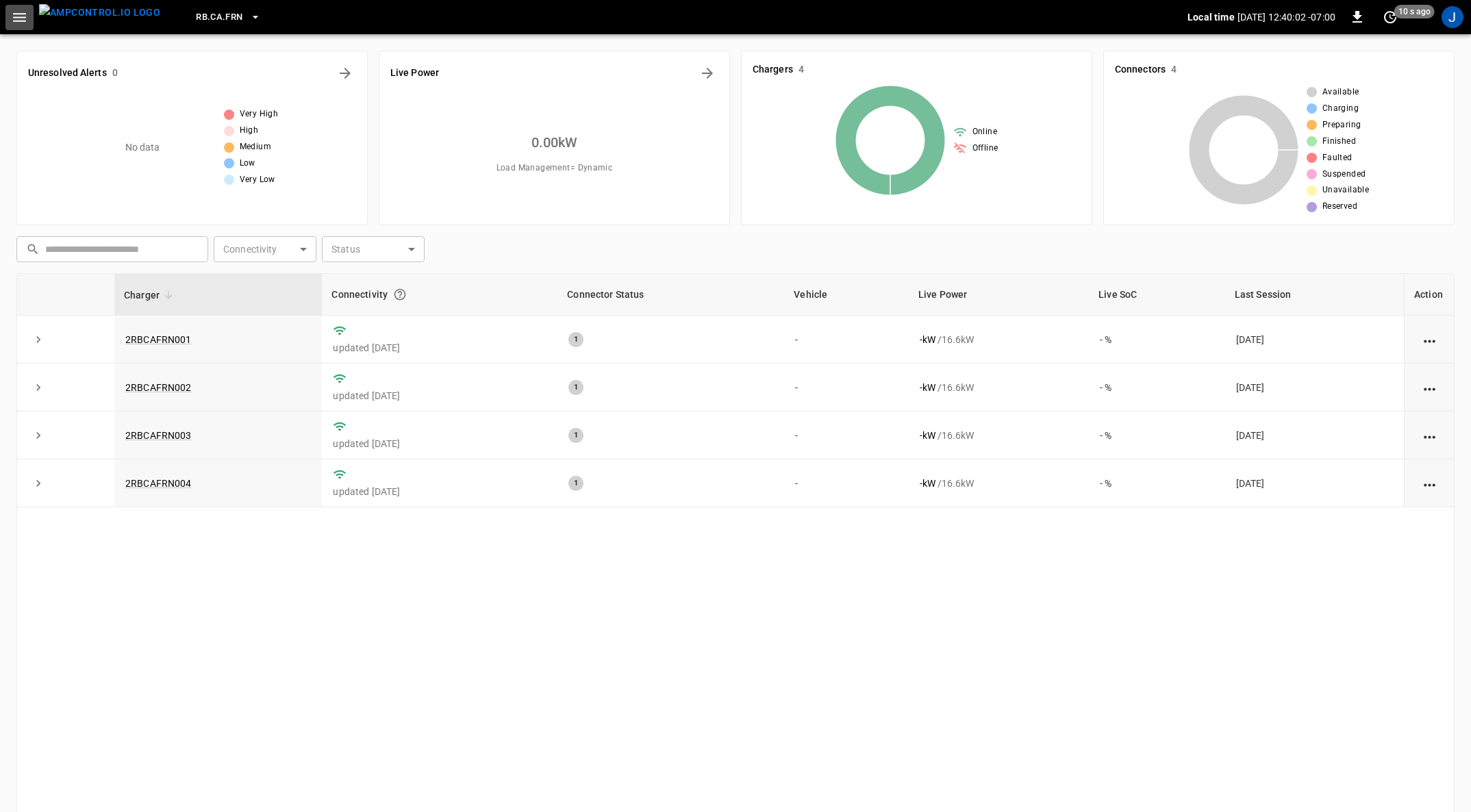
click at [24, 16] on icon "button" at bounding box center [19, 18] width 17 height 17
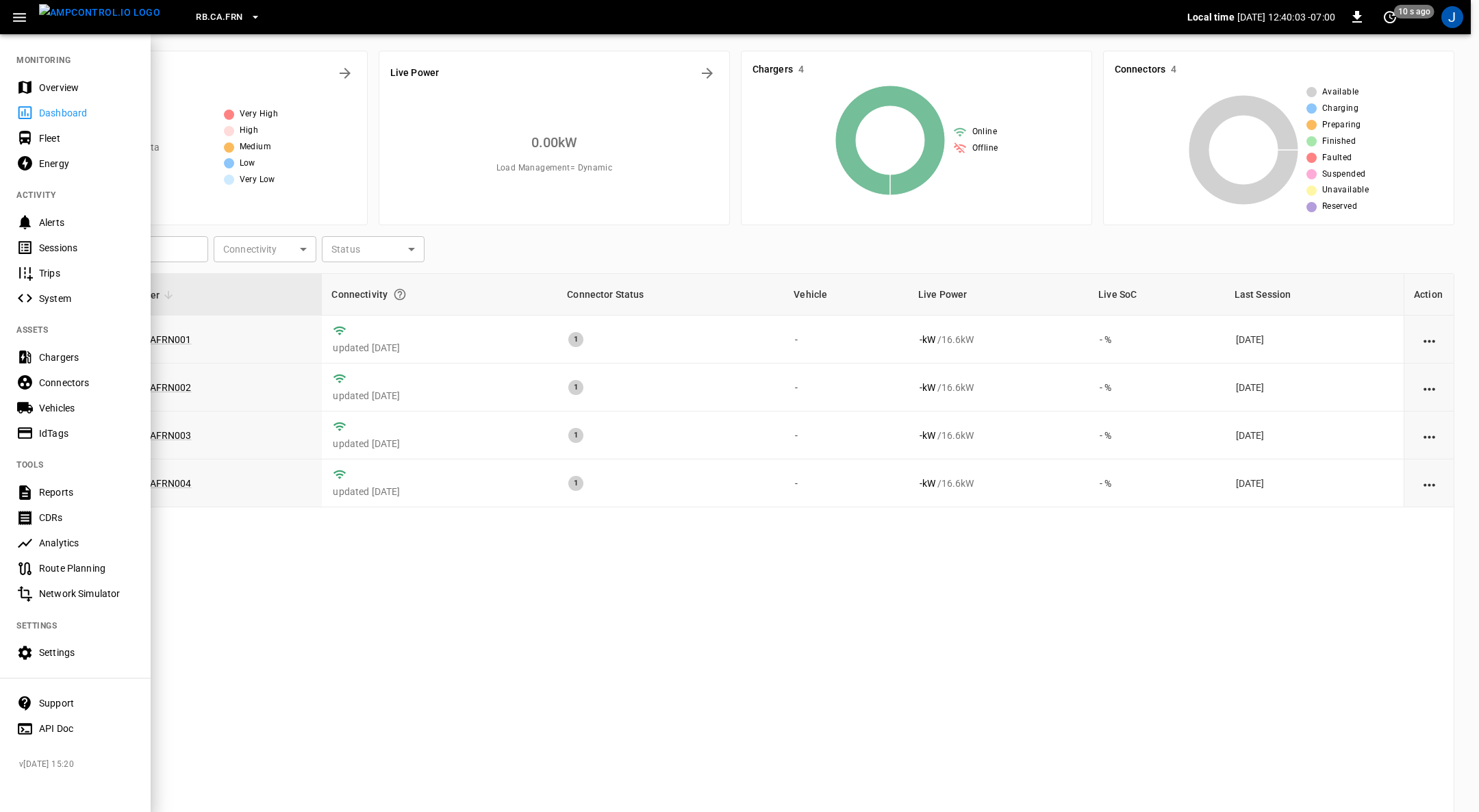
click at [78, 541] on div "Settings" at bounding box center [86, 652] width 95 height 14
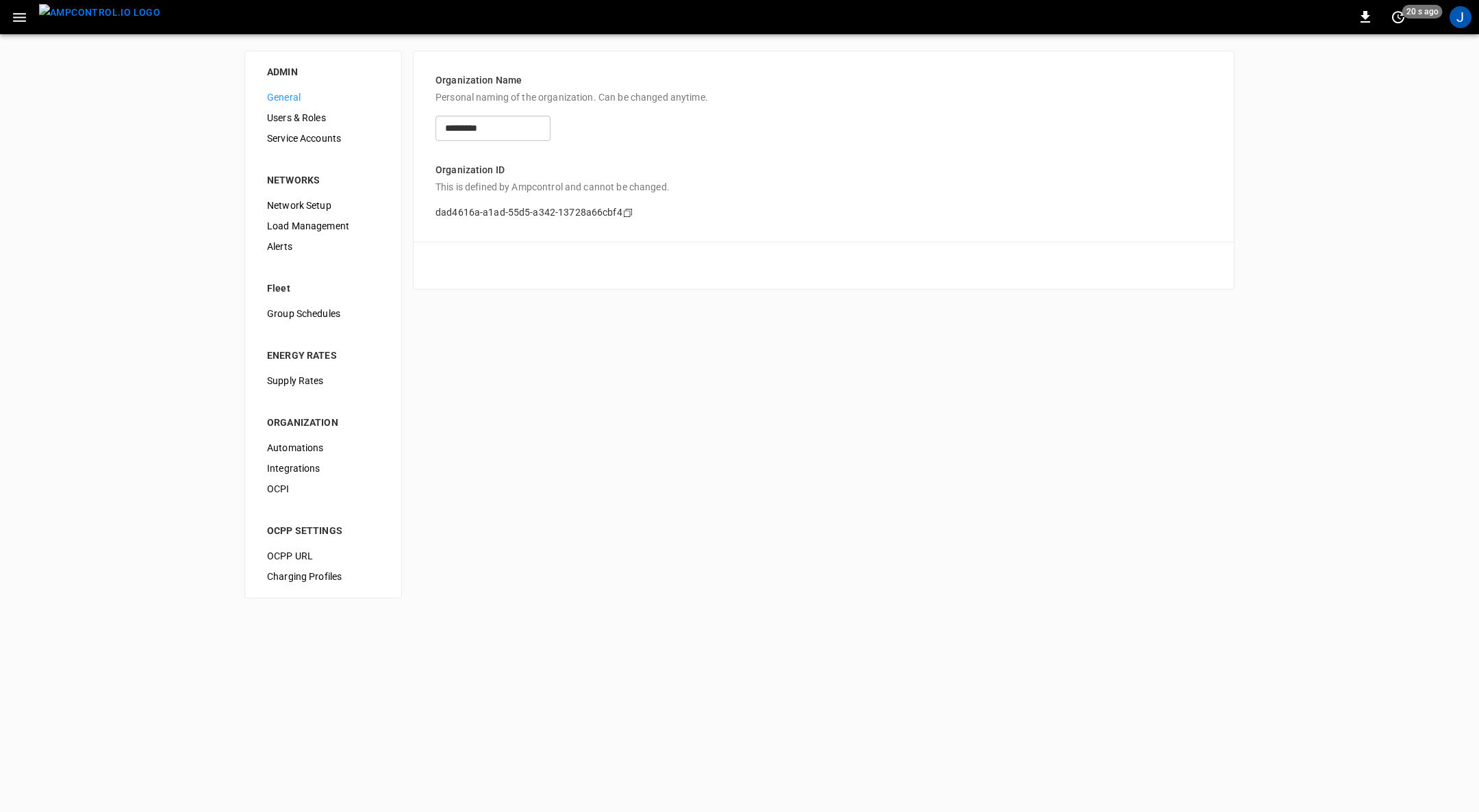
click at [302, 223] on span "Load Management" at bounding box center [324, 226] width 113 height 14
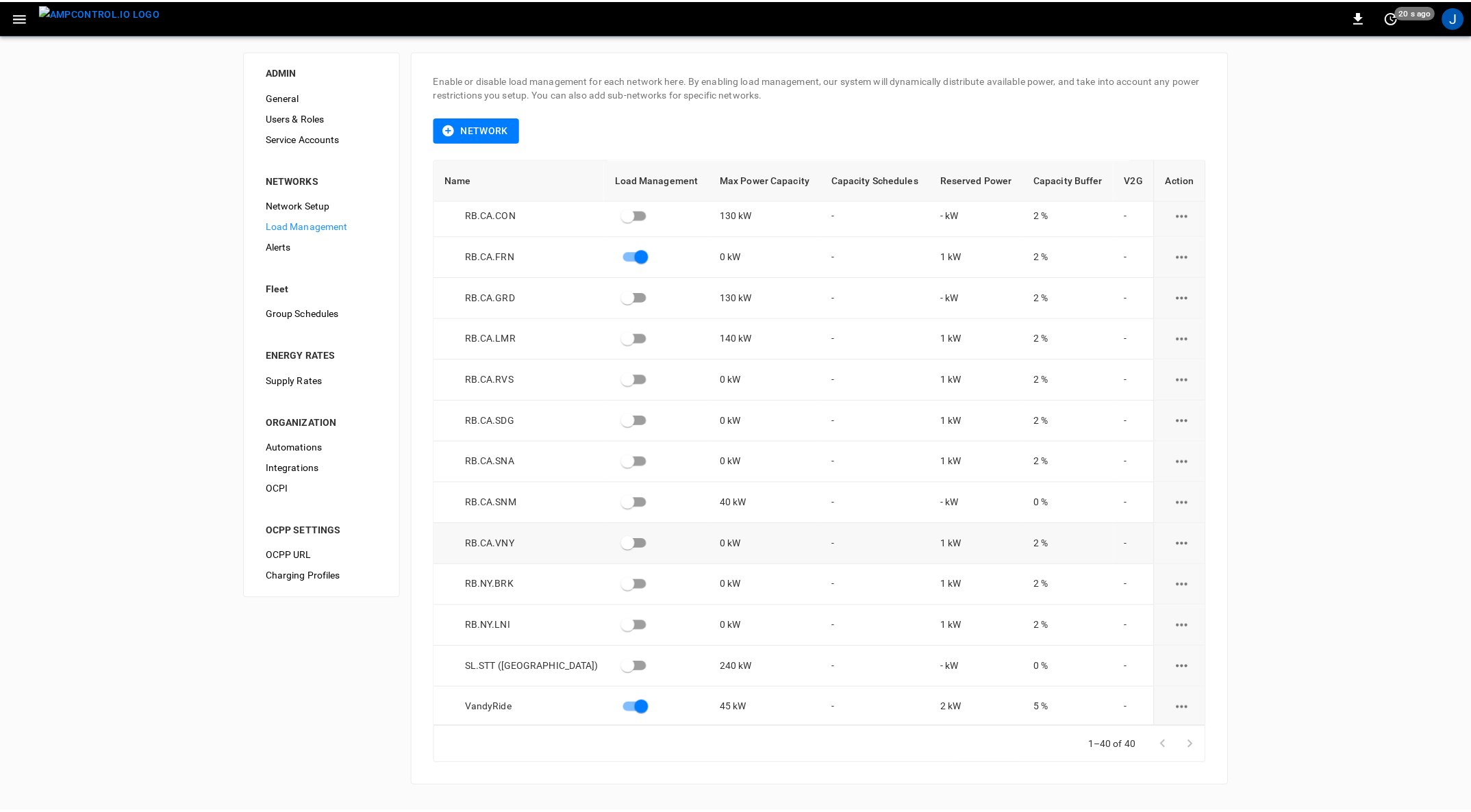
scroll to position [1116, 0]
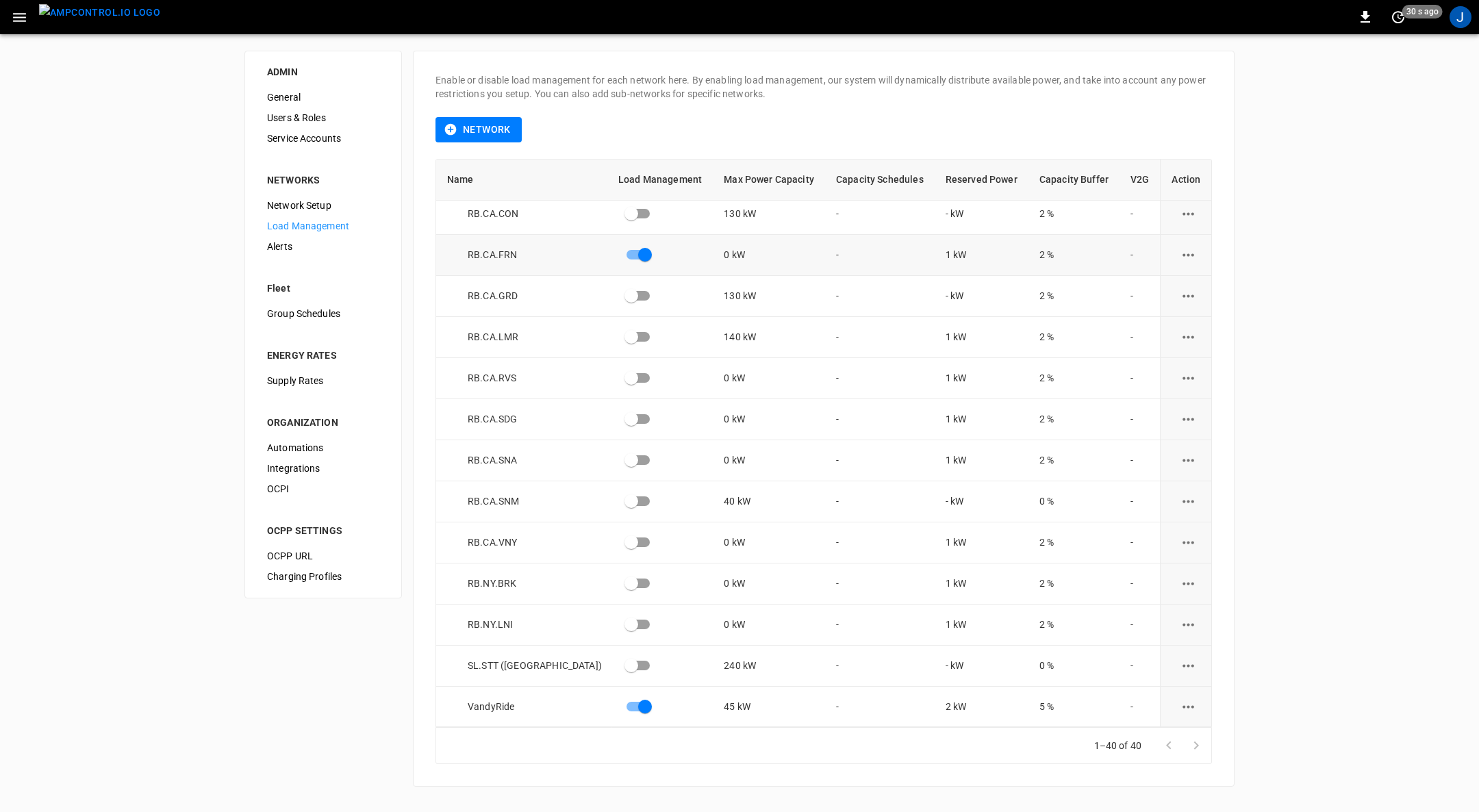
click at [985, 253] on icon "load management options" at bounding box center [1188, 255] width 17 height 17
click at [985, 289] on li "Edit" at bounding box center [1213, 288] width 97 height 23
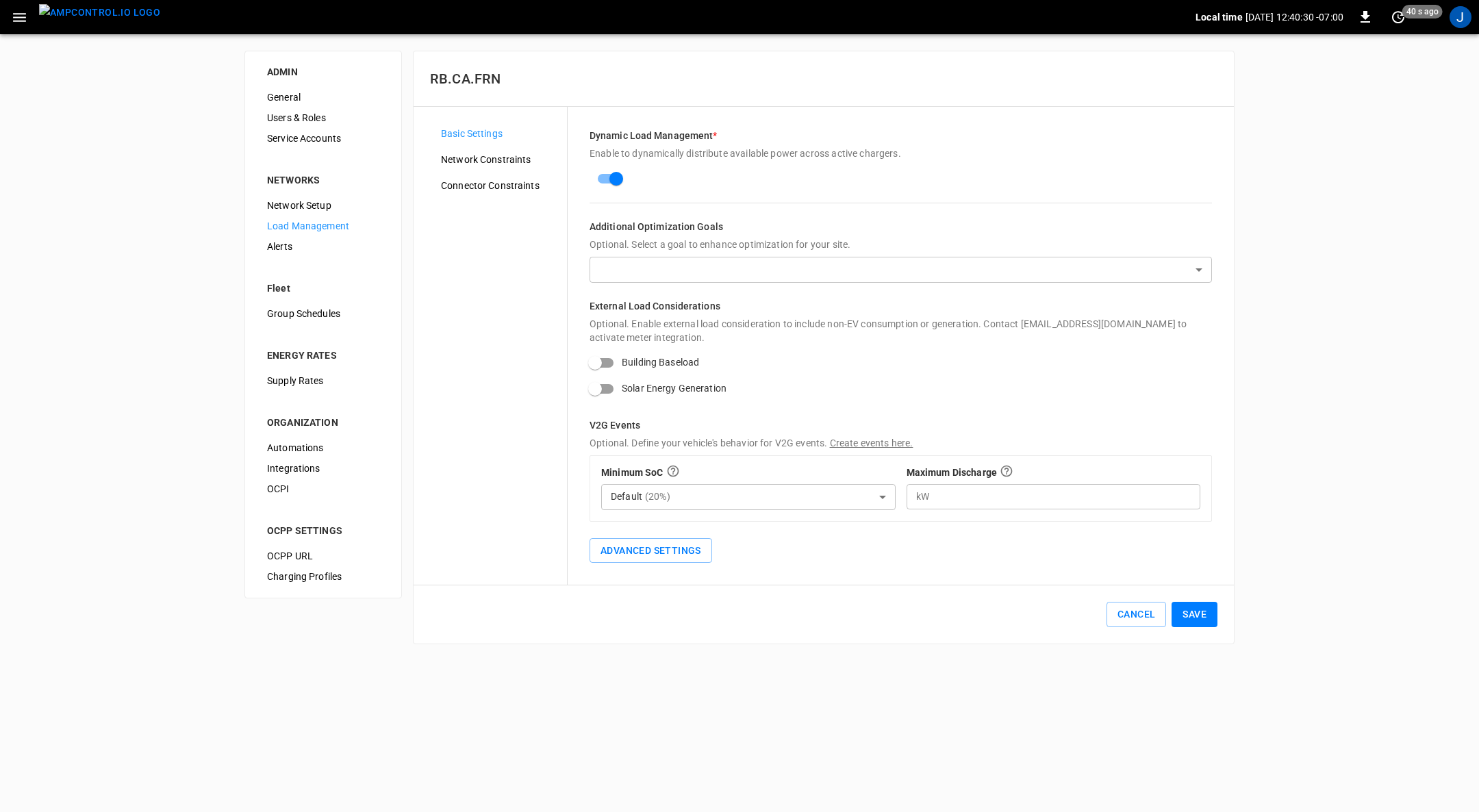
click at [515, 153] on span "Network Constraints" at bounding box center [498, 160] width 115 height 14
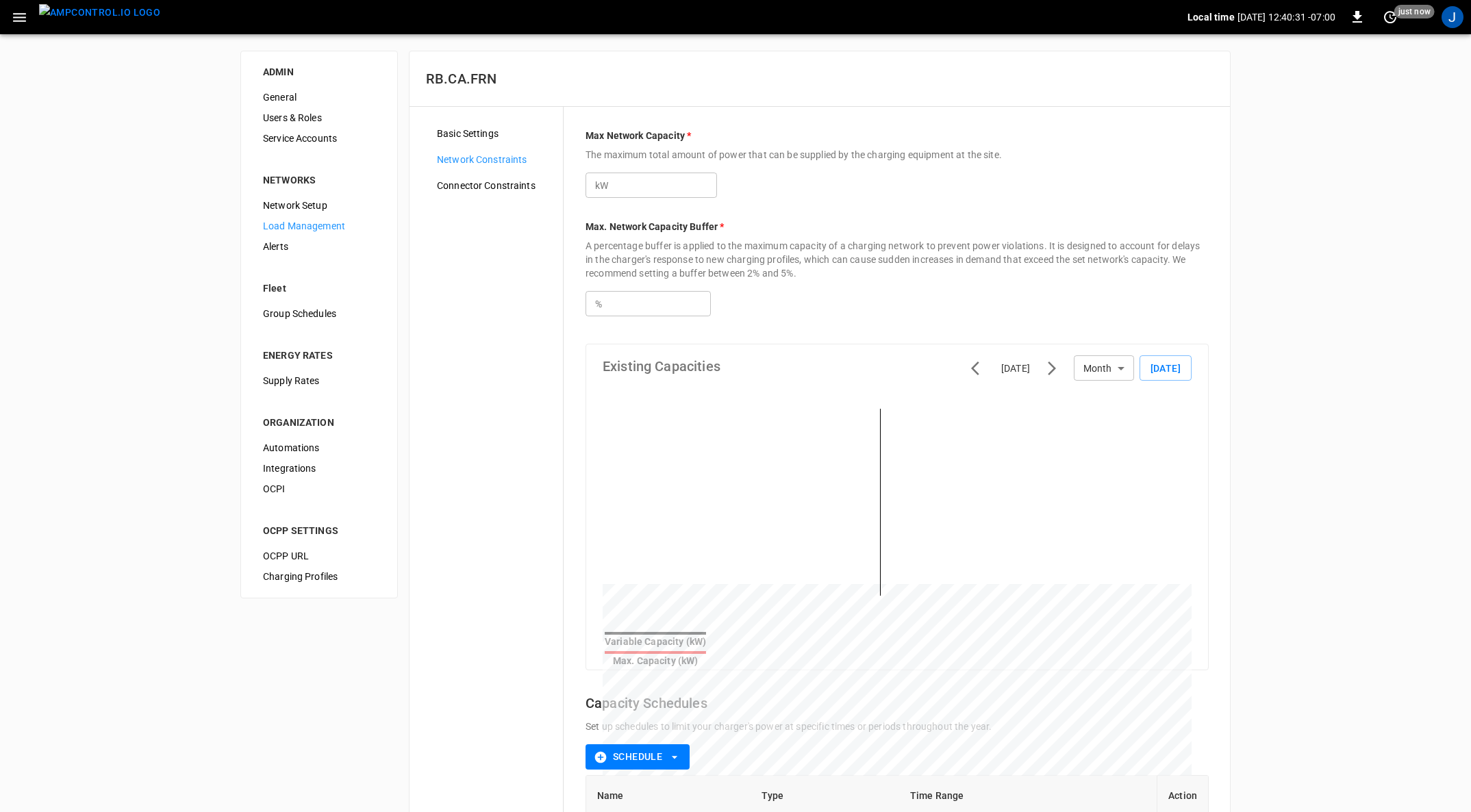
click at [655, 187] on input "*" at bounding box center [664, 185] width 106 height 25
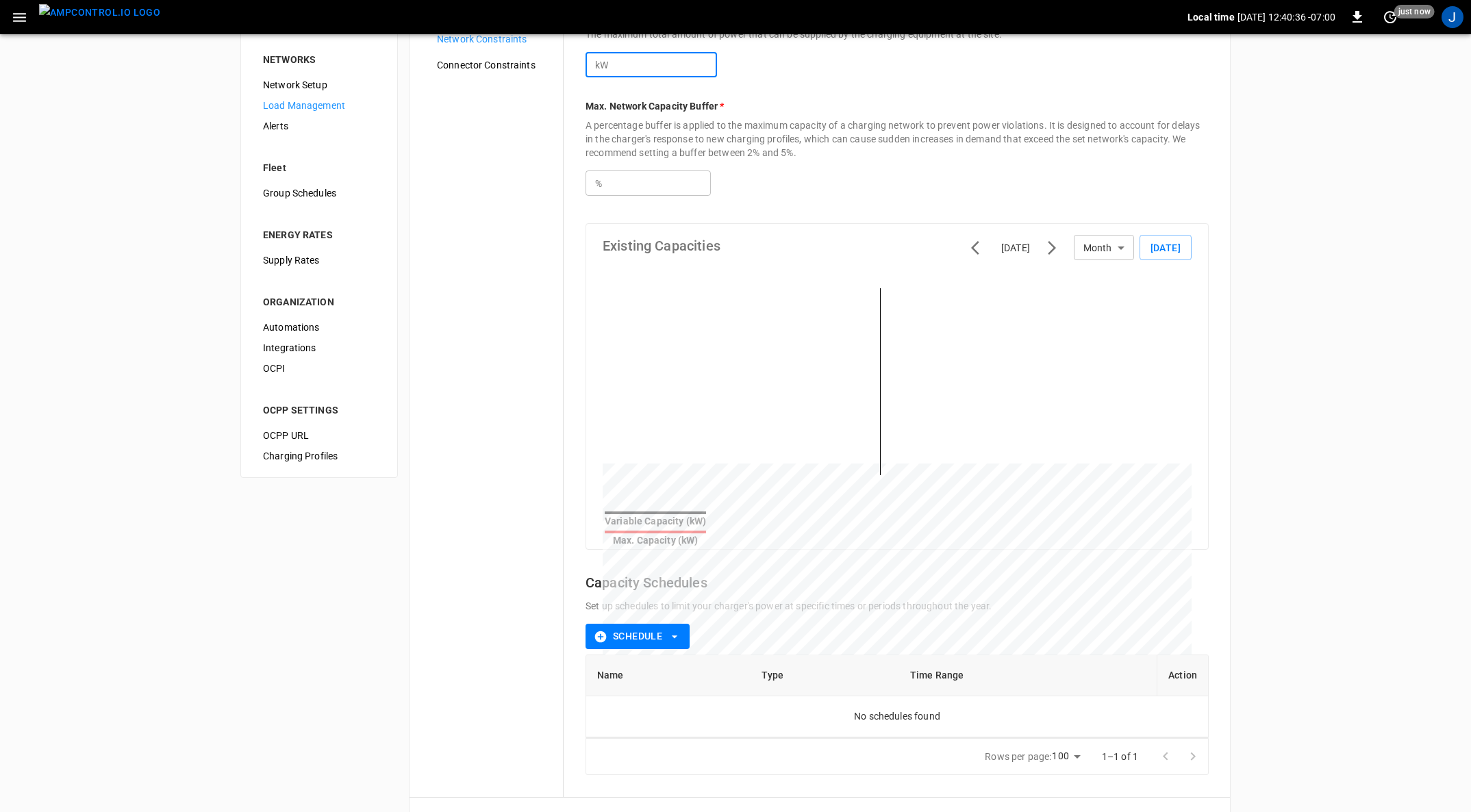
scroll to position [170, 0]
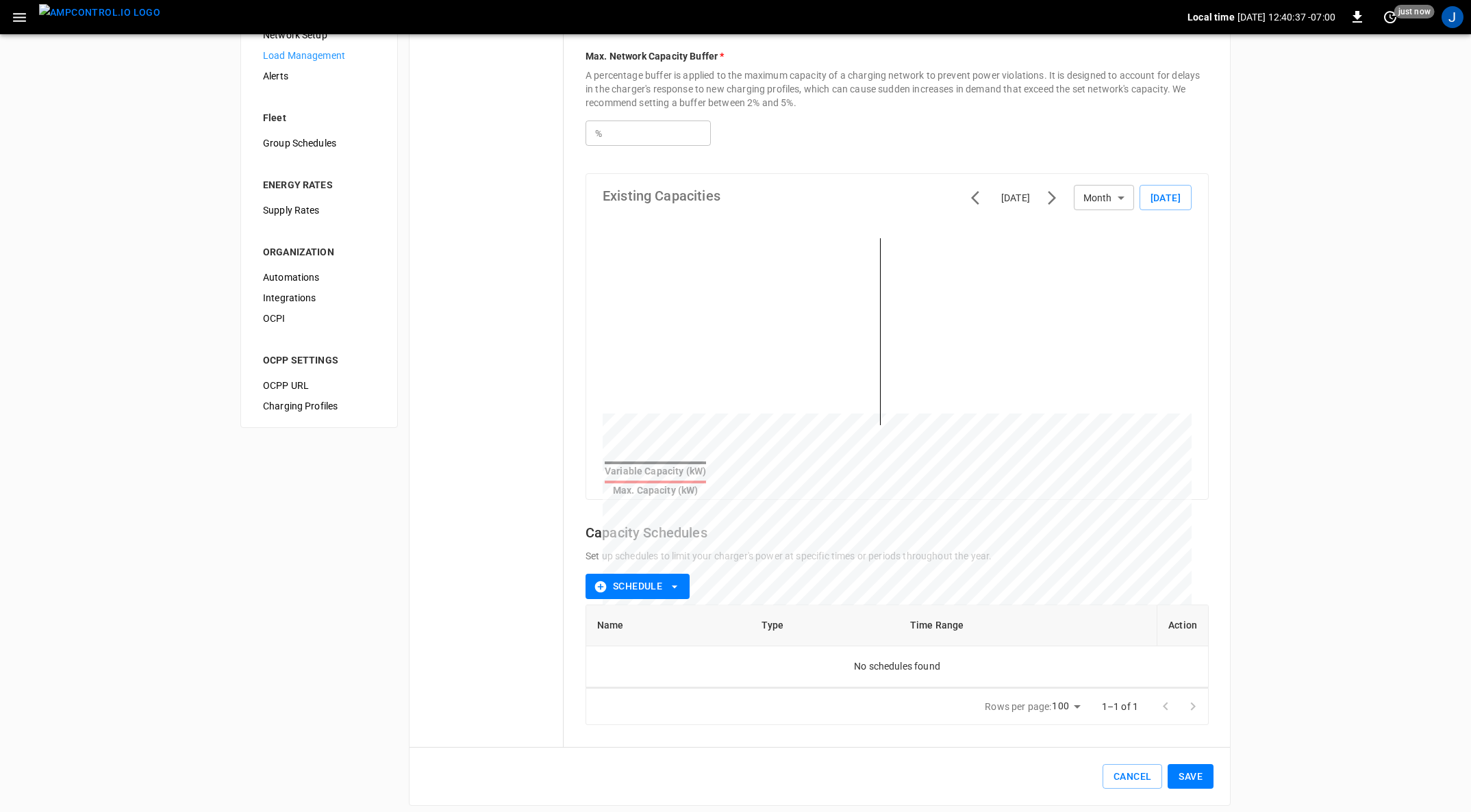
type input "**"
click at [985, 541] on button "Save" at bounding box center [1191, 776] width 46 height 25
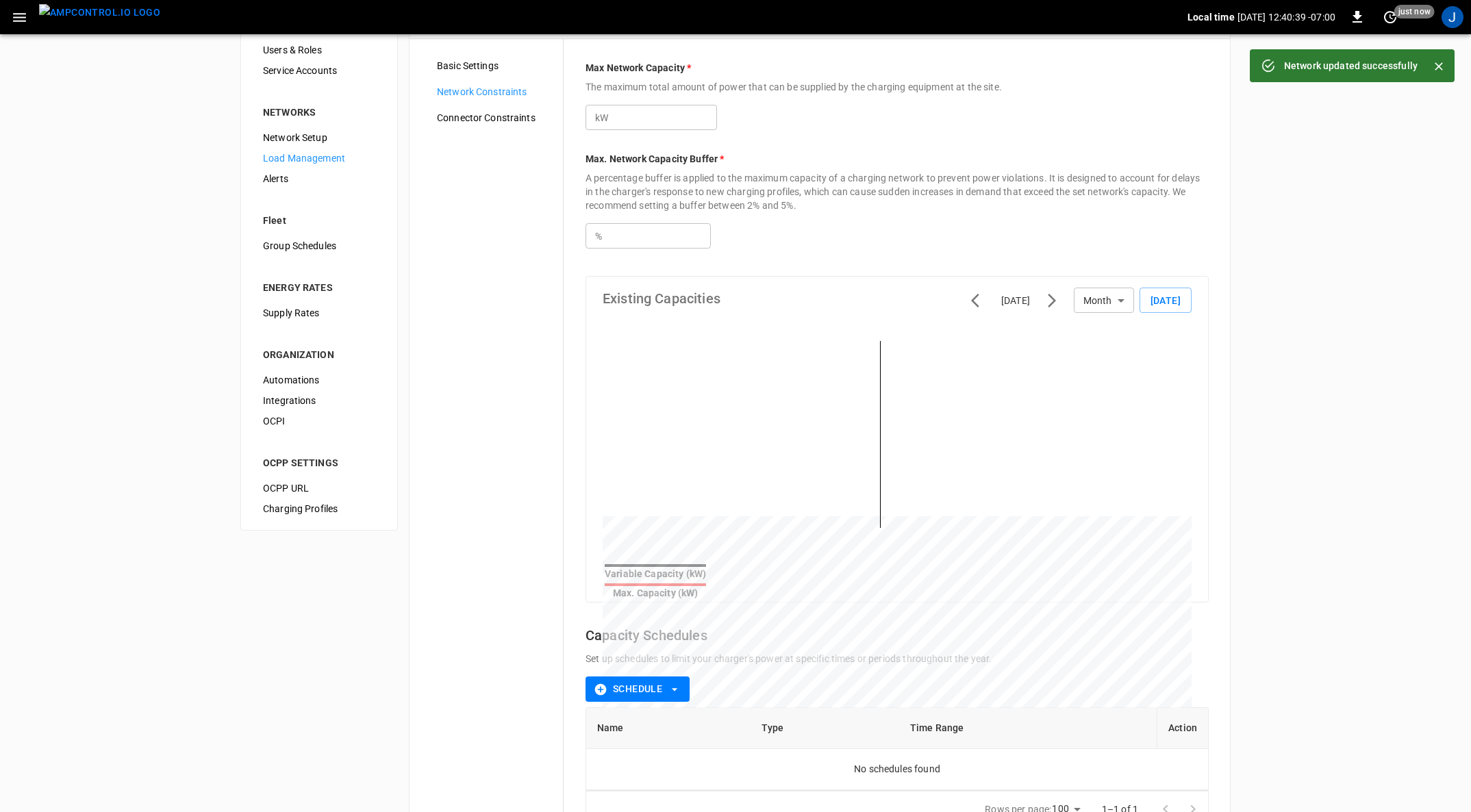
scroll to position [0, 0]
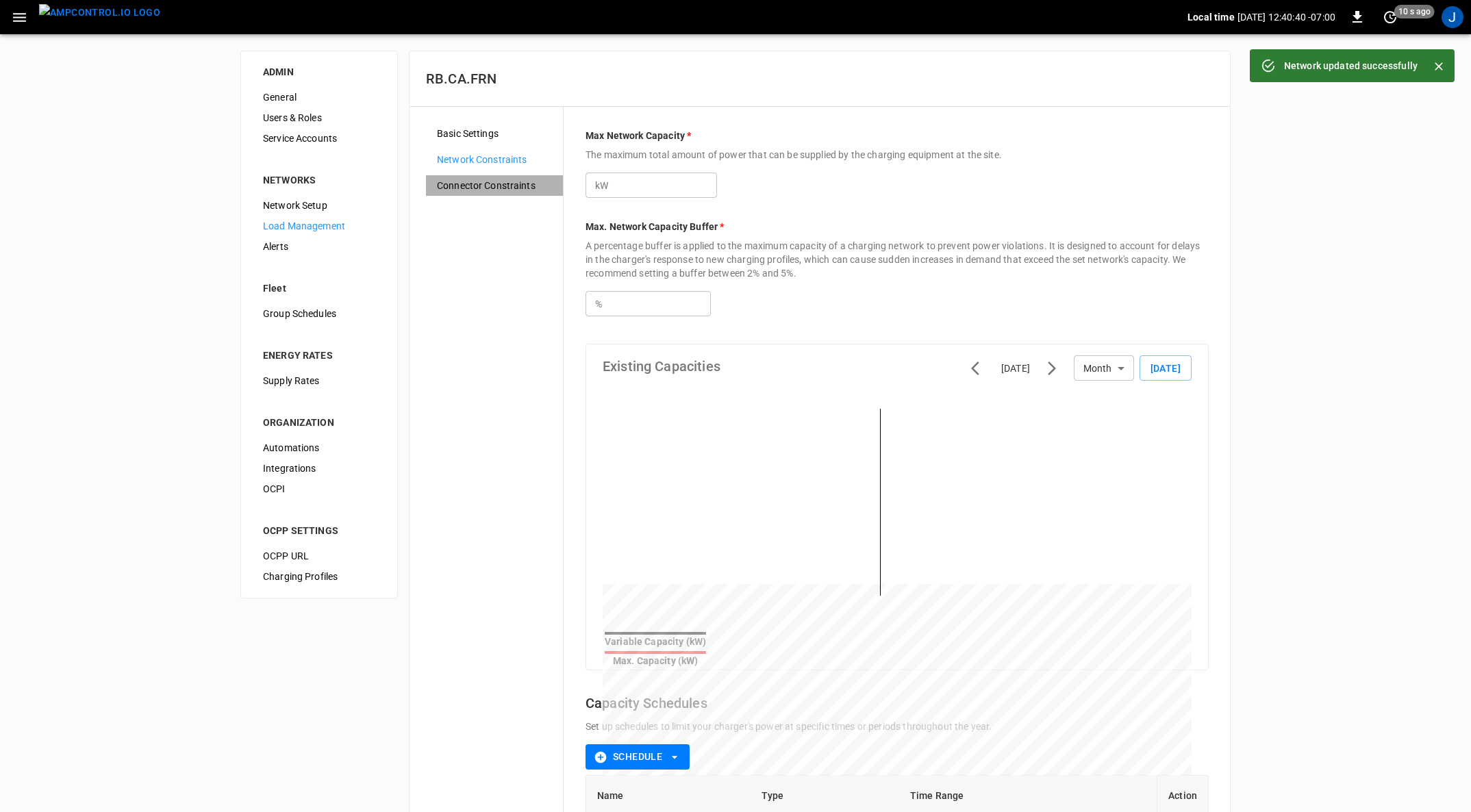
click at [512, 184] on span "Connector Constraints" at bounding box center [494, 186] width 115 height 14
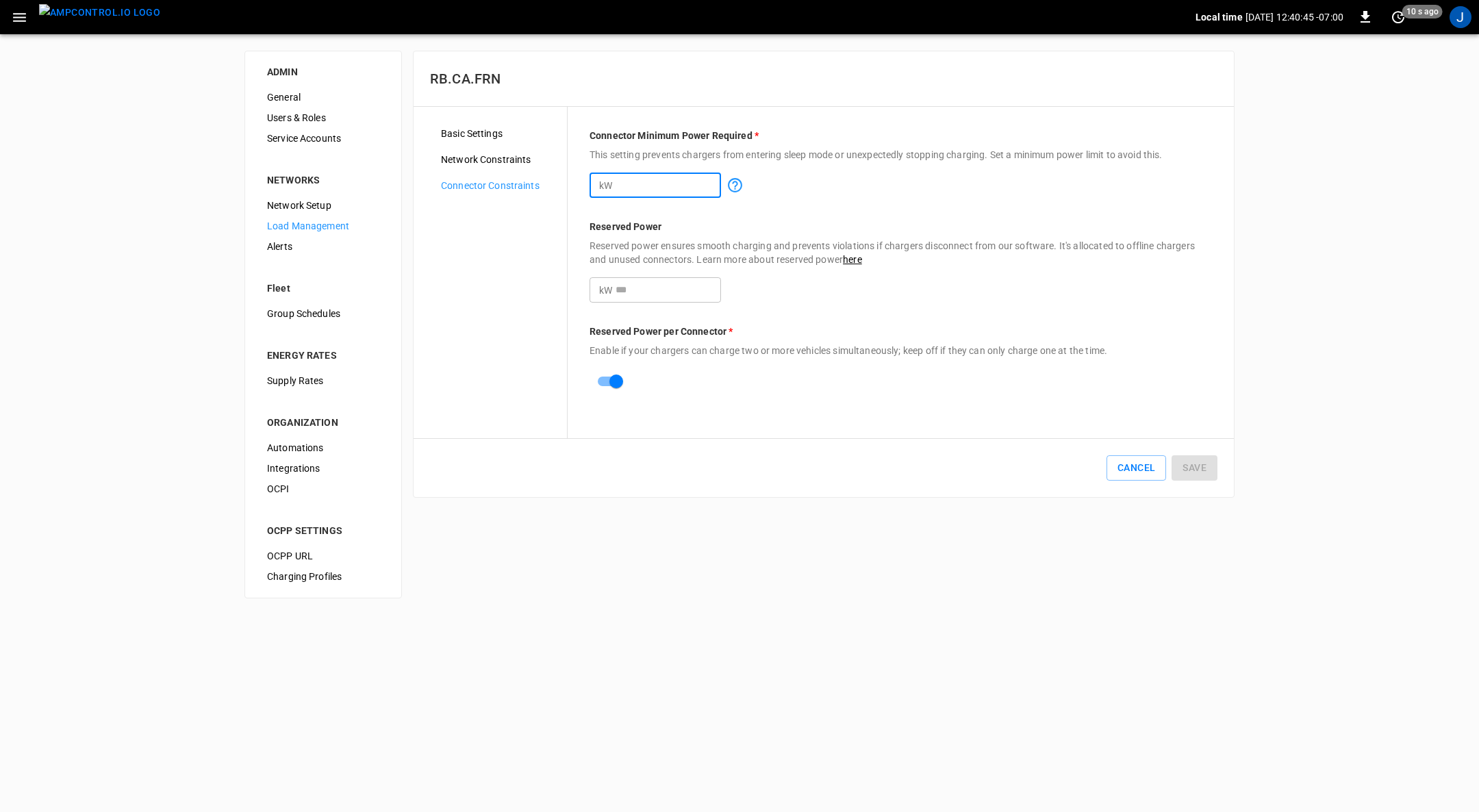
click at [649, 186] on input "*" at bounding box center [668, 185] width 106 height 25
type input "*"
click at [639, 292] on input "*" at bounding box center [668, 289] width 106 height 25
type input "*"
click at [985, 462] on button "Save" at bounding box center [1194, 467] width 46 height 25
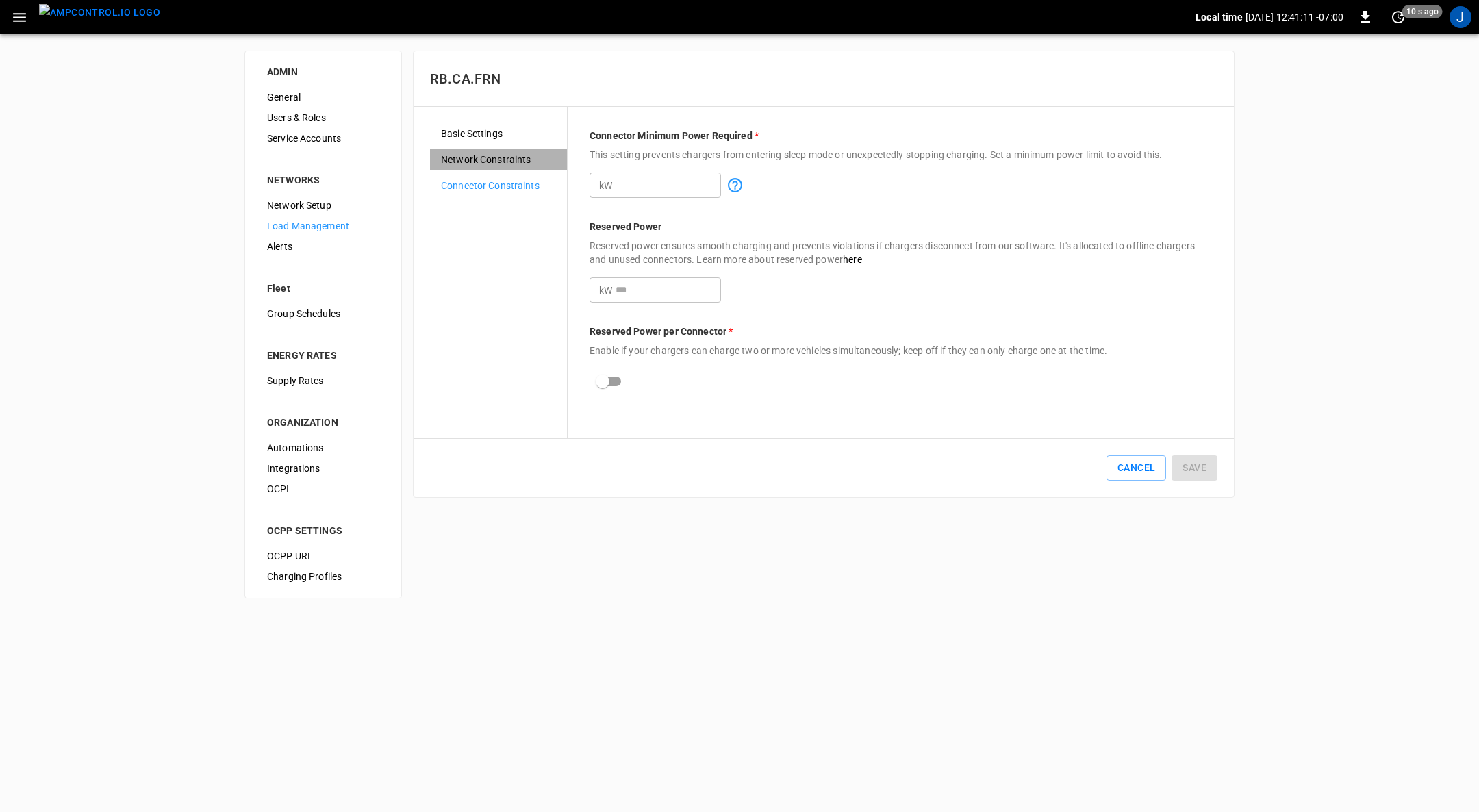
click at [501, 151] on div "Network Constraints" at bounding box center [499, 159] width 137 height 21
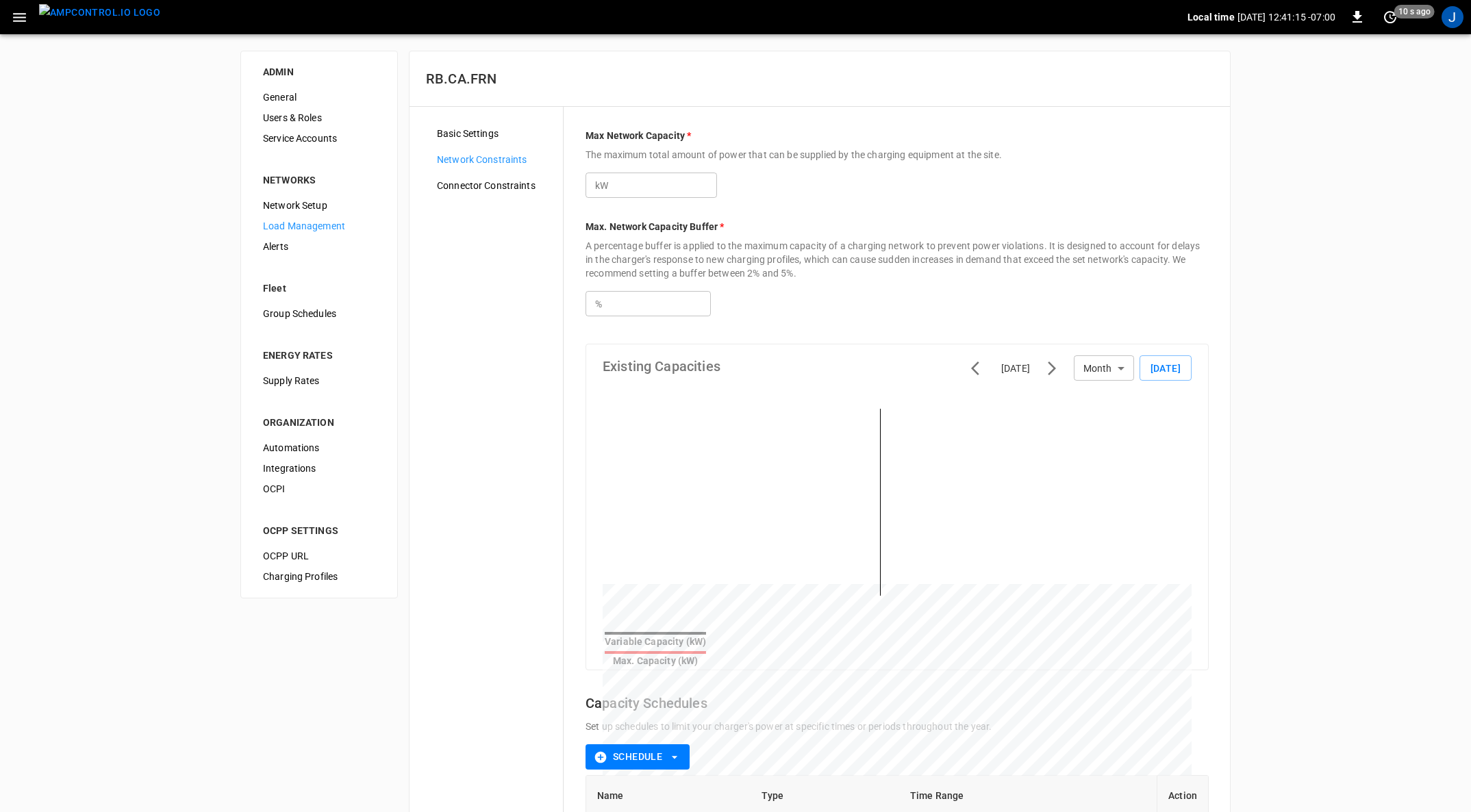
click at [474, 127] on span "Basic Settings" at bounding box center [494, 133] width 115 height 14
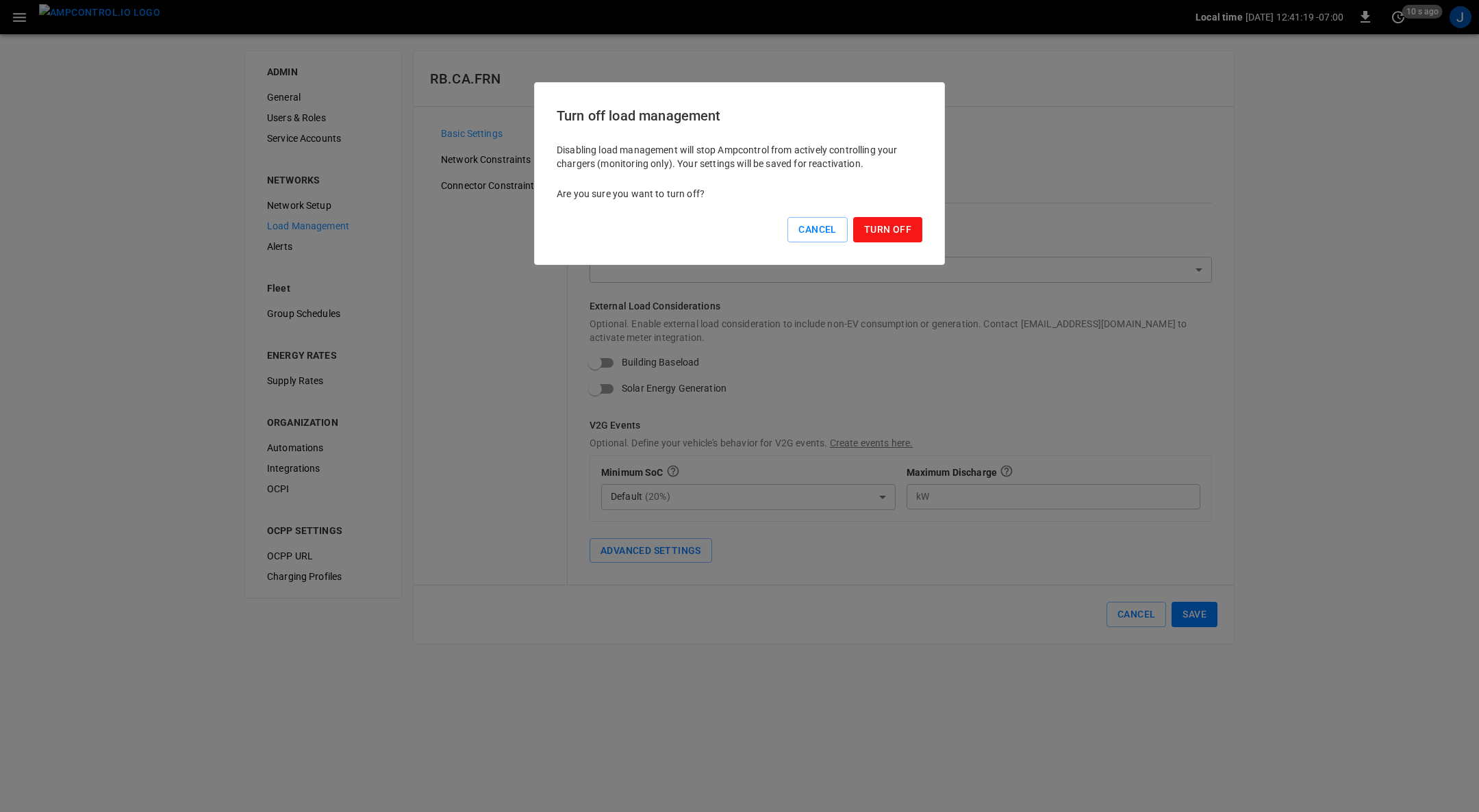
click at [877, 224] on button "Turn Off" at bounding box center [888, 229] width 69 height 25
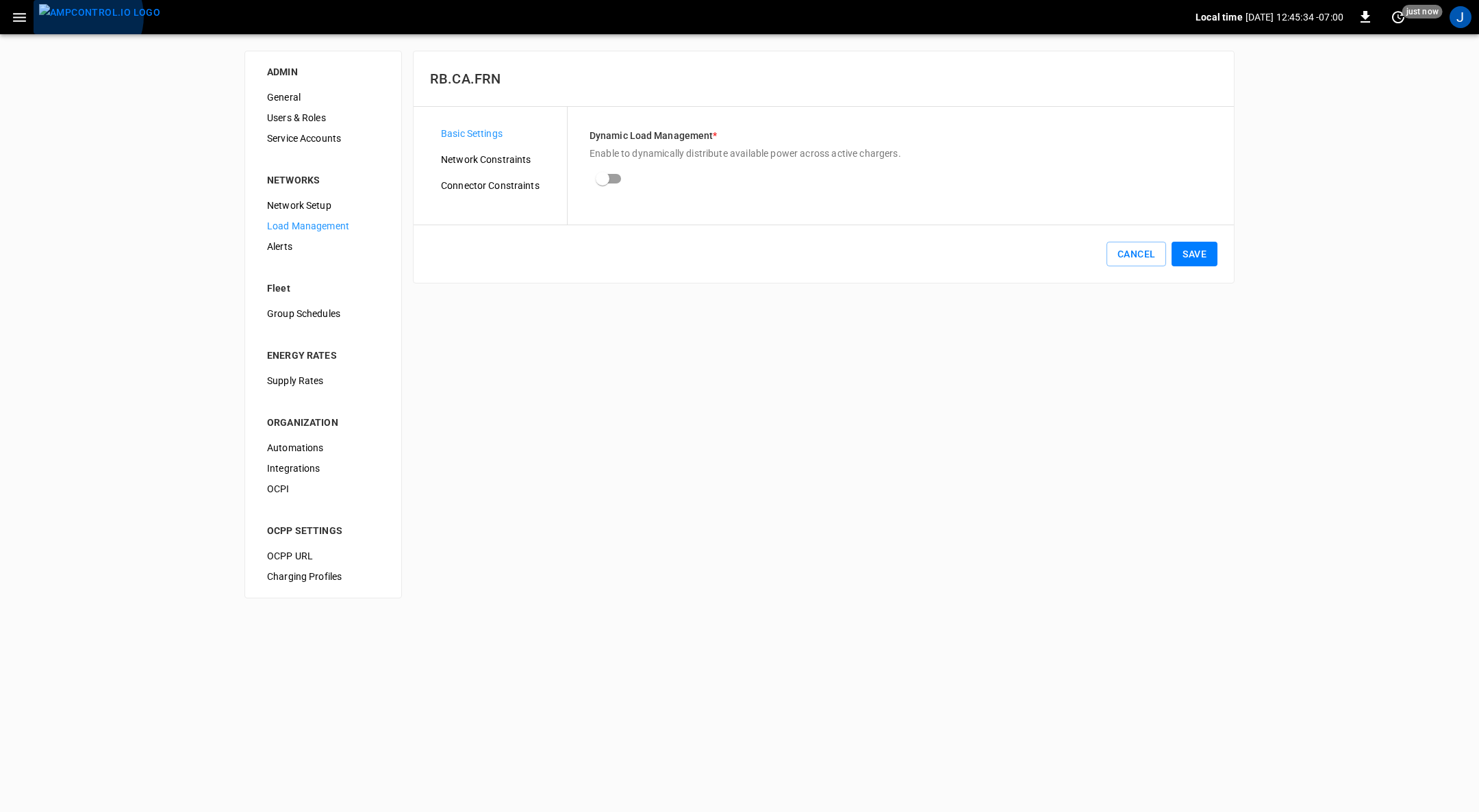
click at [81, 17] on img "menu" at bounding box center [99, 12] width 121 height 17
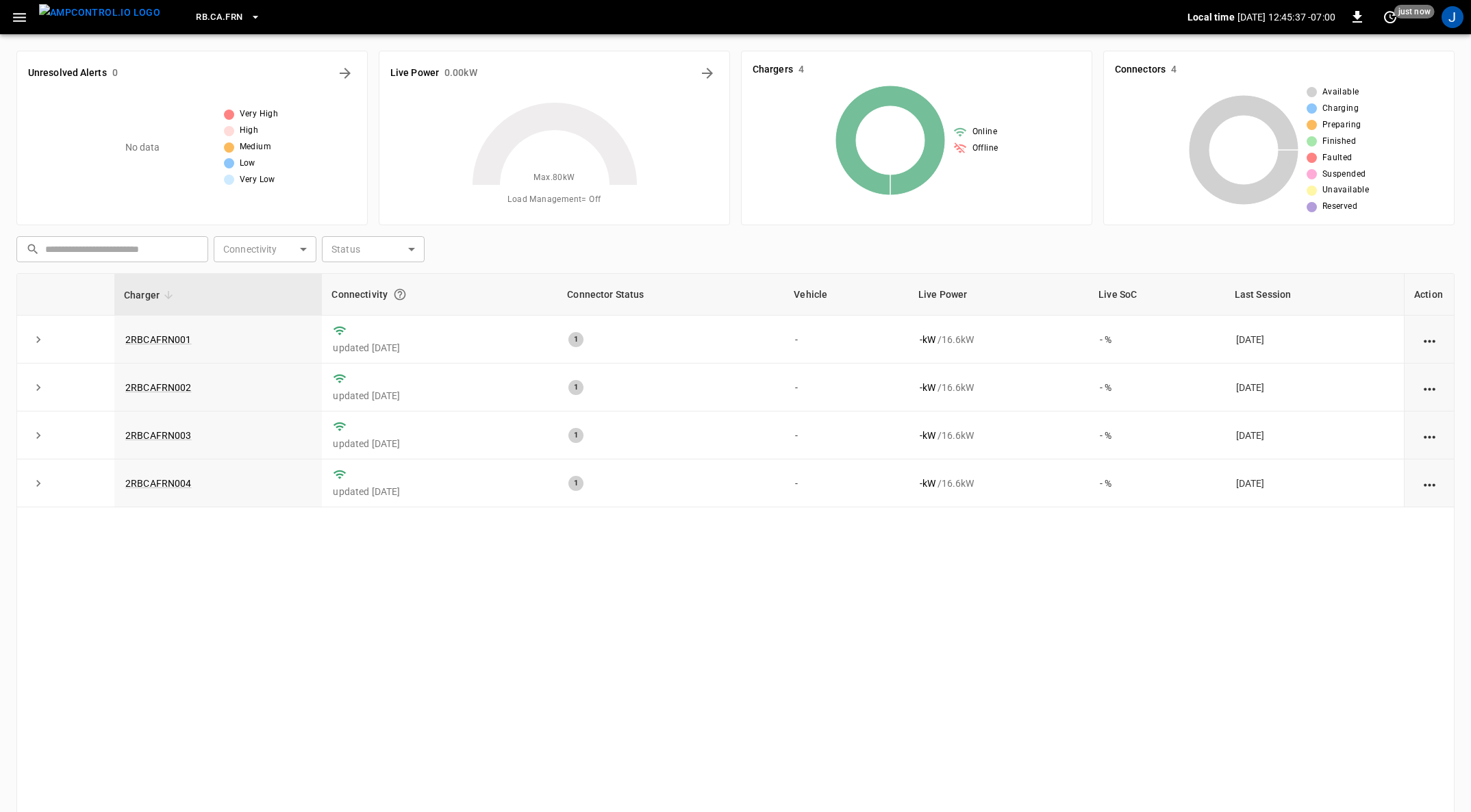
click at [398, 541] on div "Charger Connectivity Connector Status Vehicle Live Power Live SoC Last Session …" at bounding box center [736, 557] width 1438 height 568
